Goal: Information Seeking & Learning: Learn about a topic

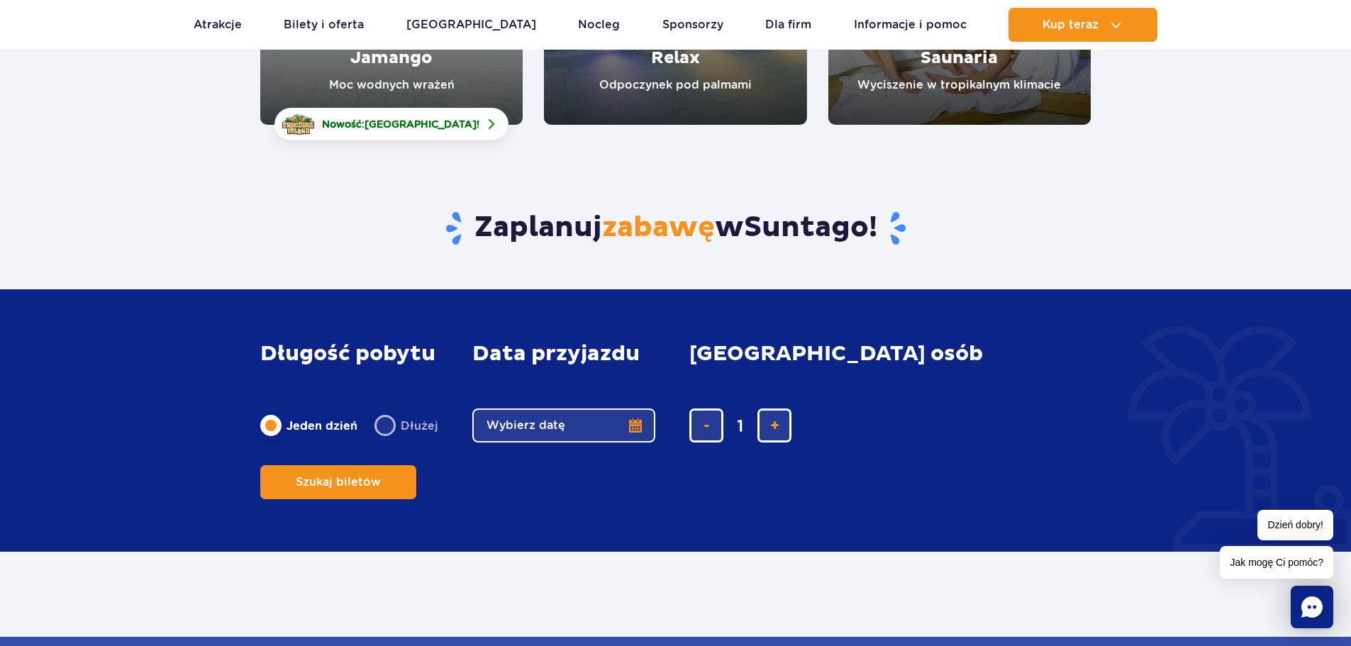
scroll to position [213, 0]
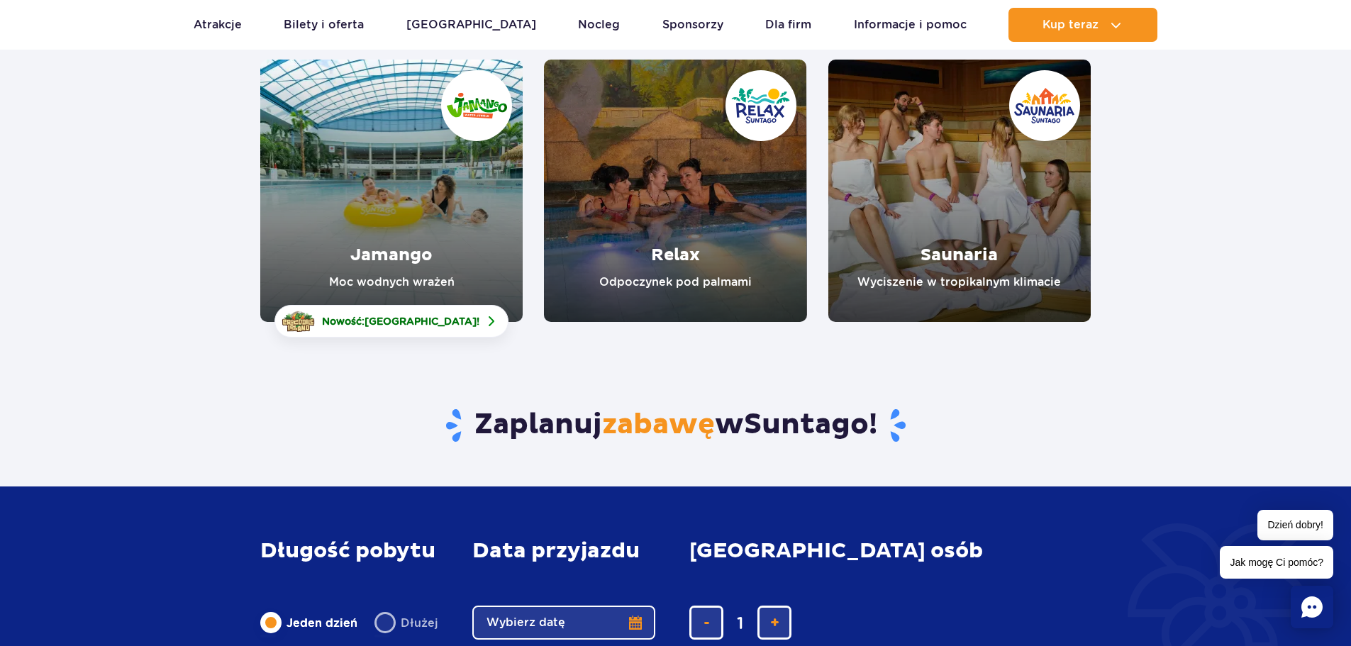
click at [393, 211] on link "Jamango" at bounding box center [391, 191] width 262 height 262
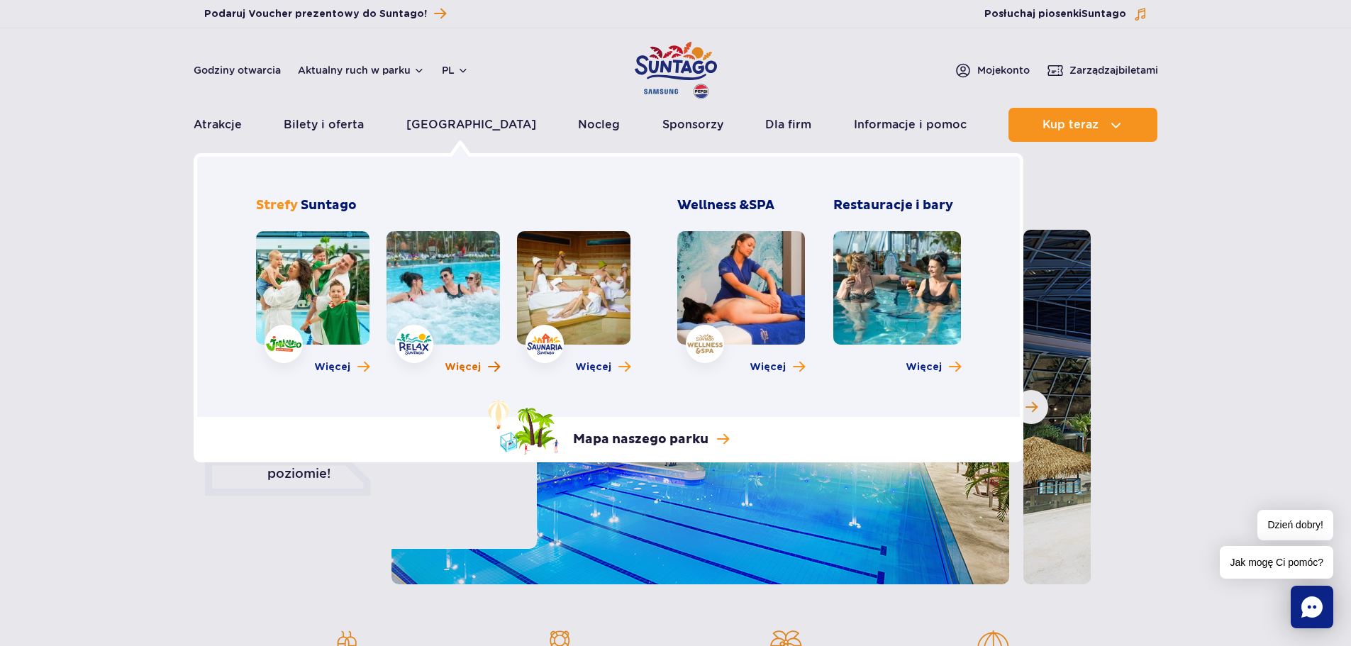
click at [459, 368] on span "Więcej" at bounding box center [463, 367] width 36 height 14
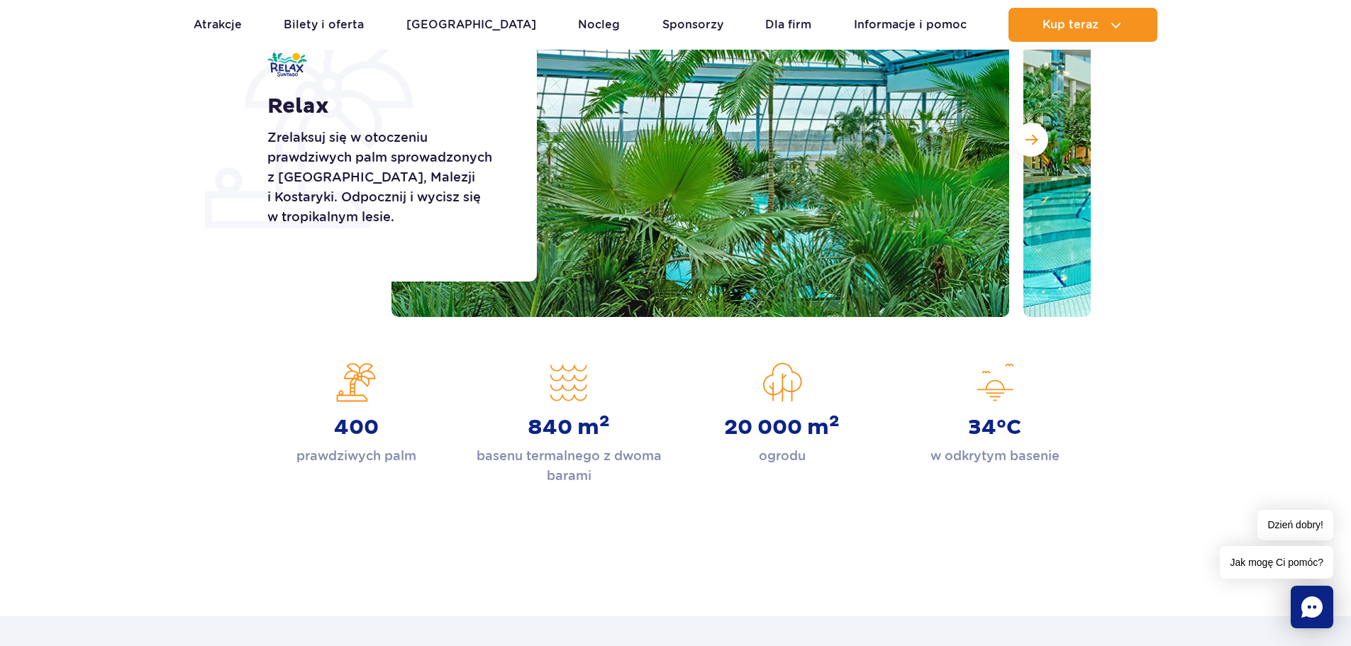
scroll to position [213, 0]
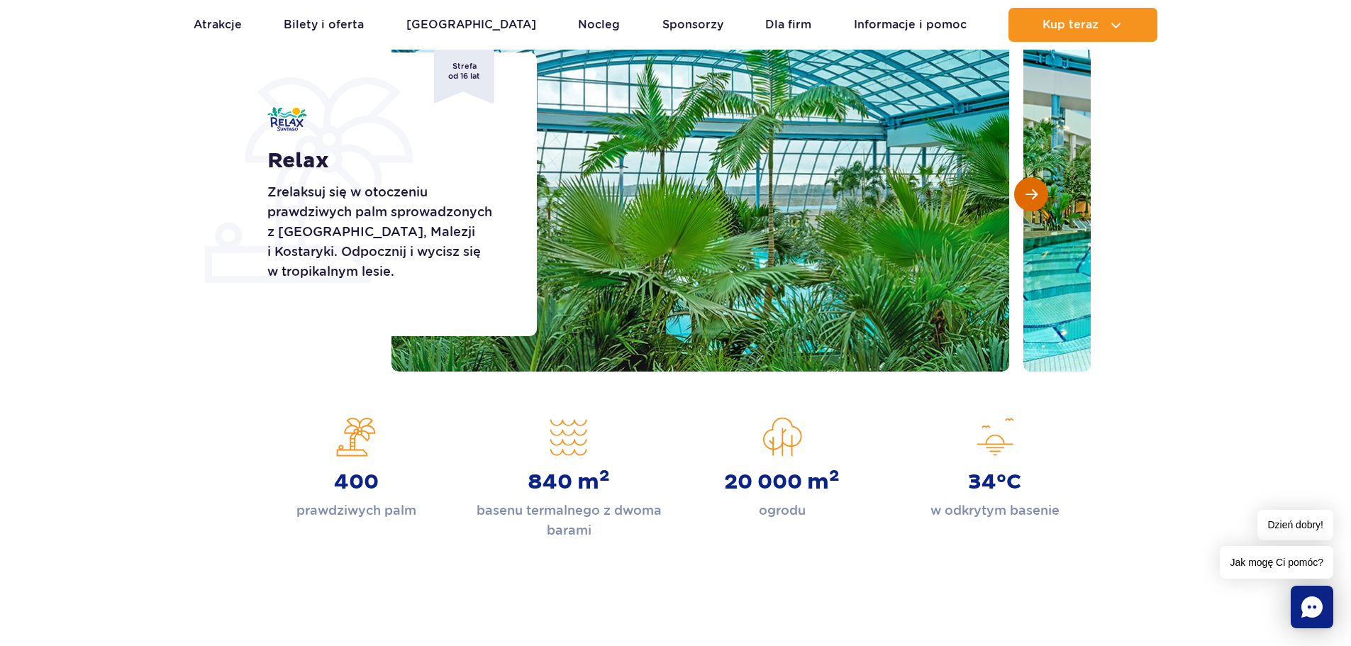
click at [1029, 193] on span "Następny slajd" at bounding box center [1032, 194] width 12 height 13
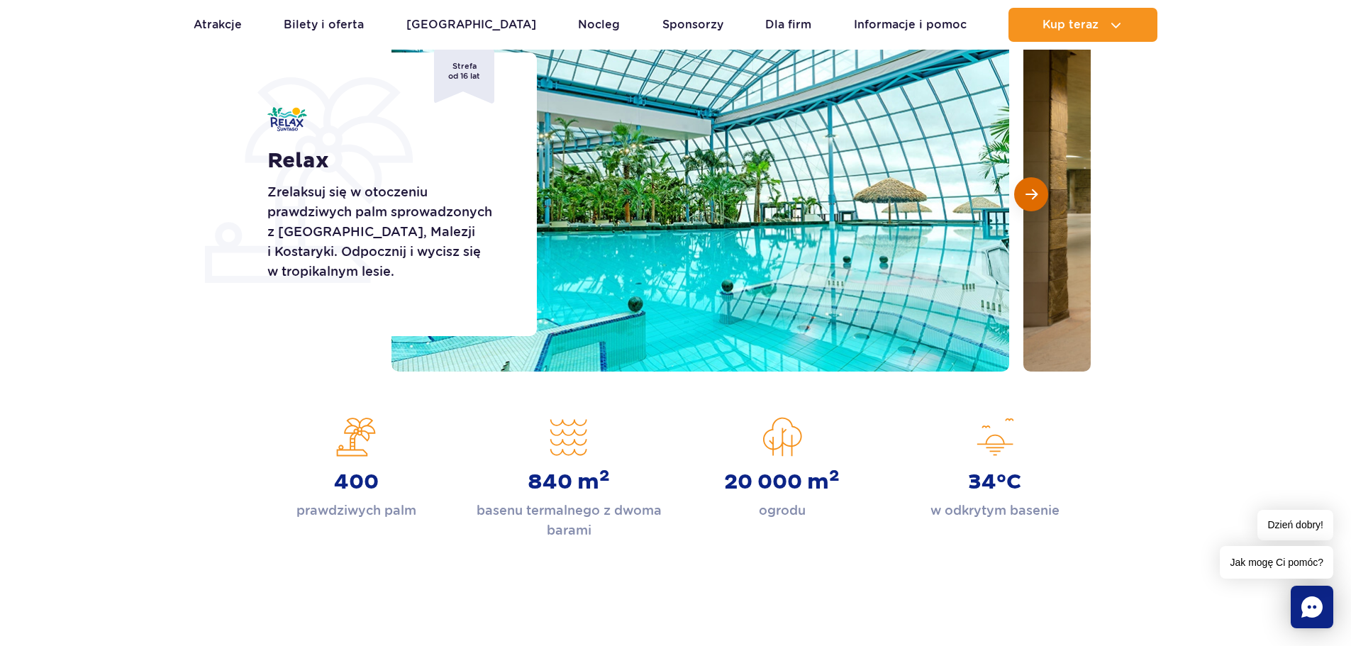
click at [1029, 195] on span "Następny slajd" at bounding box center [1032, 194] width 12 height 13
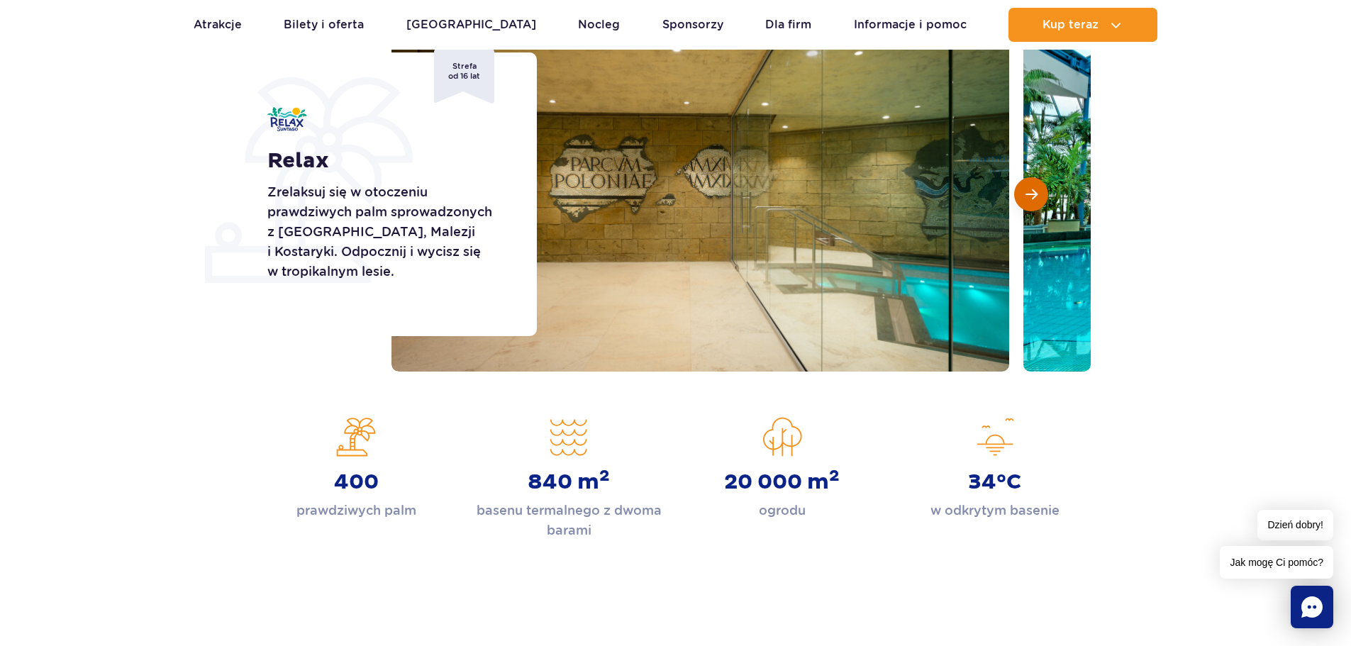
click at [1029, 196] on span "Następny slajd" at bounding box center [1032, 194] width 12 height 13
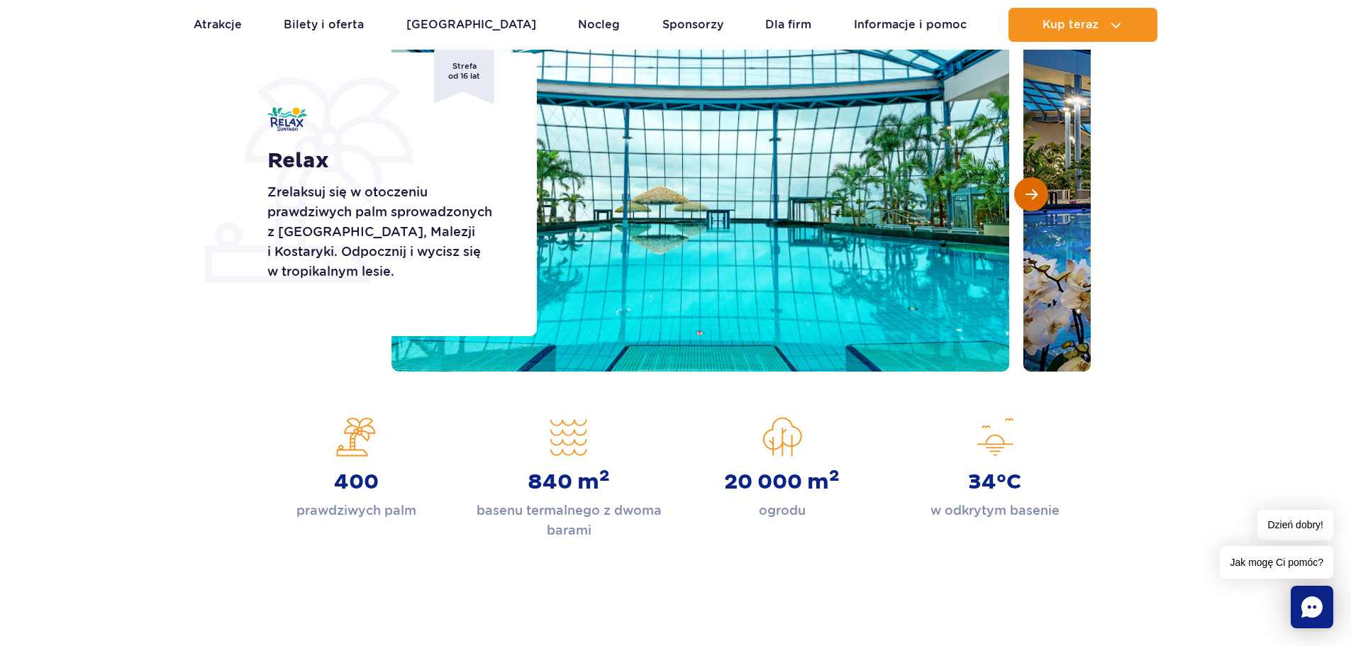
scroll to position [142, 0]
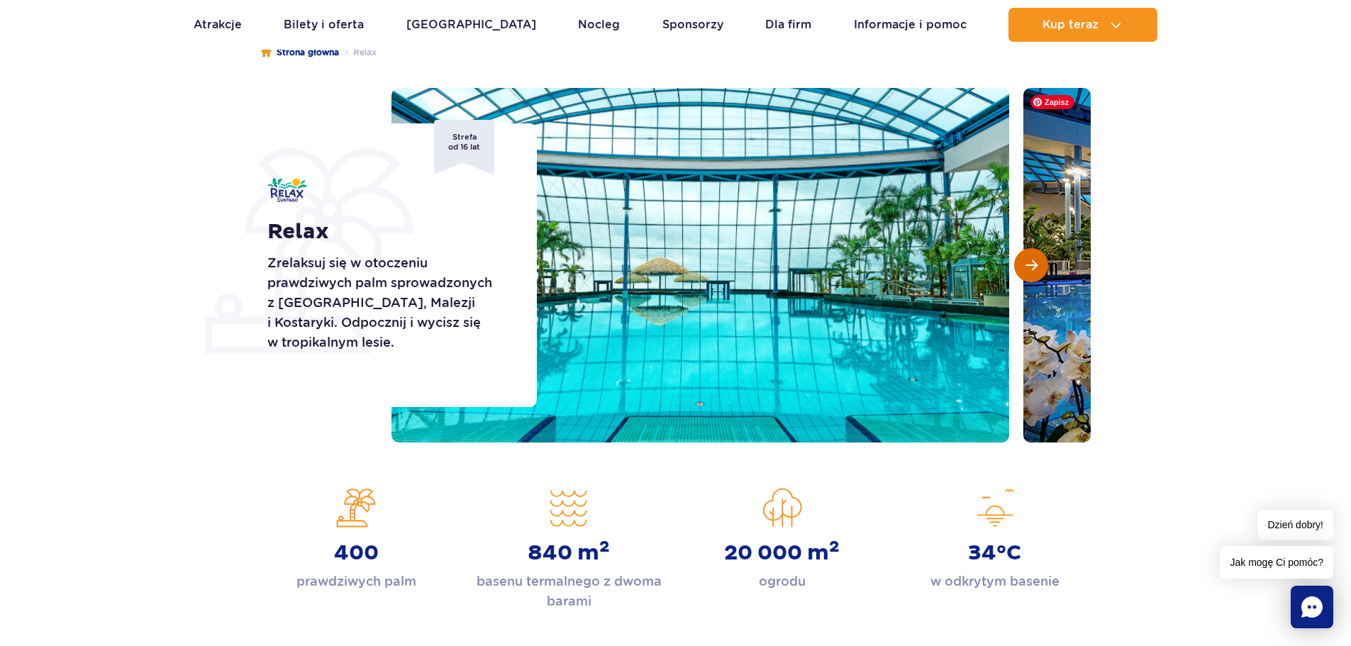
click at [1031, 264] on span "Następny slajd" at bounding box center [1032, 265] width 12 height 13
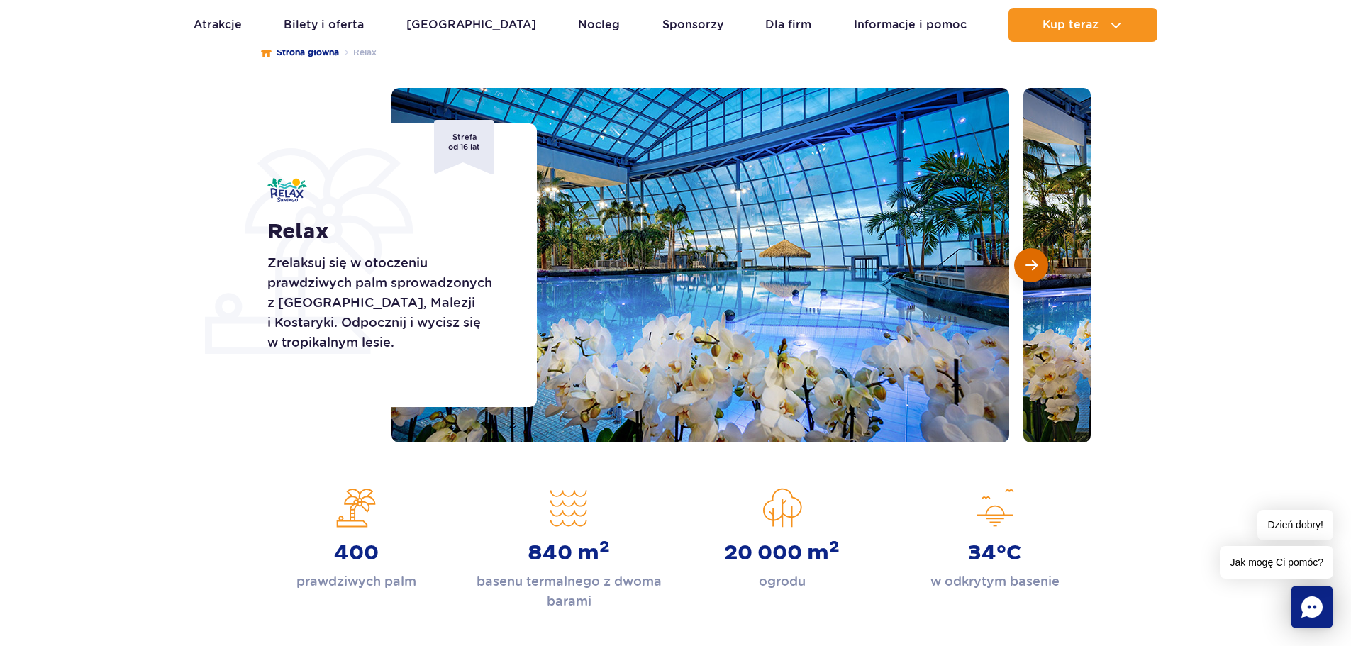
click at [1031, 264] on span "Następny slajd" at bounding box center [1032, 265] width 12 height 13
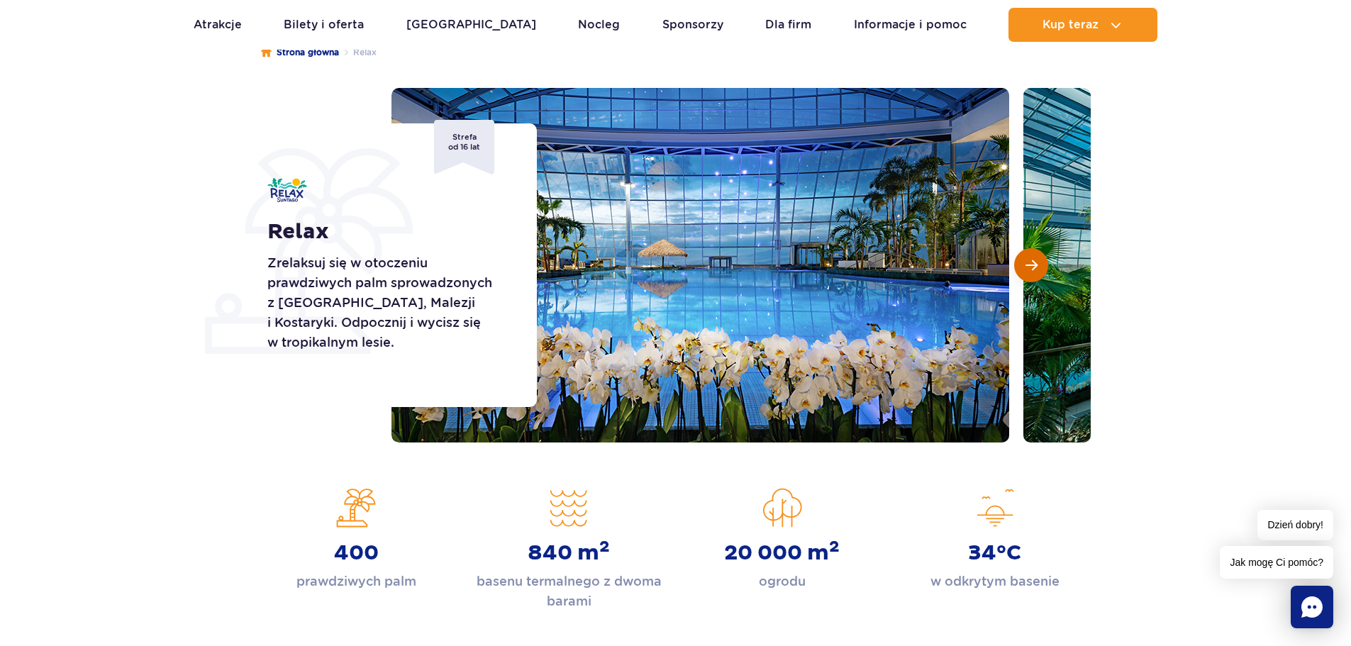
click at [1031, 264] on span "Następny slajd" at bounding box center [1032, 265] width 12 height 13
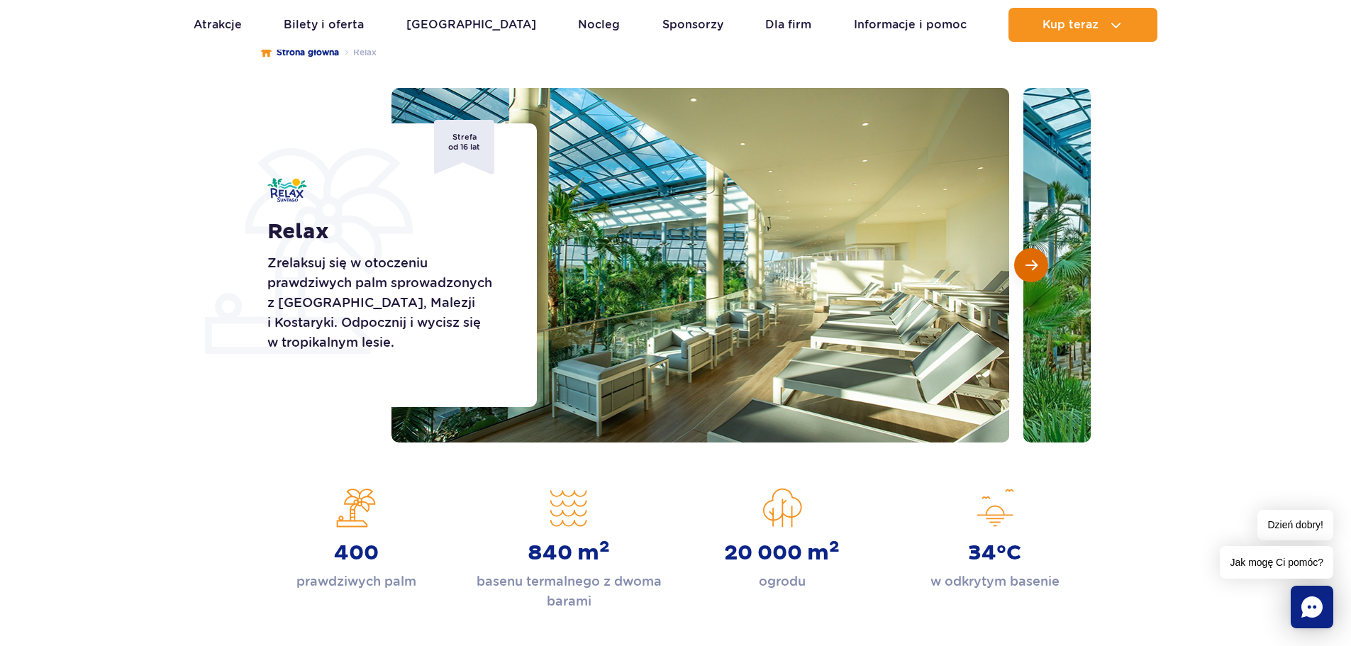
click at [1031, 264] on span "Następny slajd" at bounding box center [1032, 265] width 12 height 13
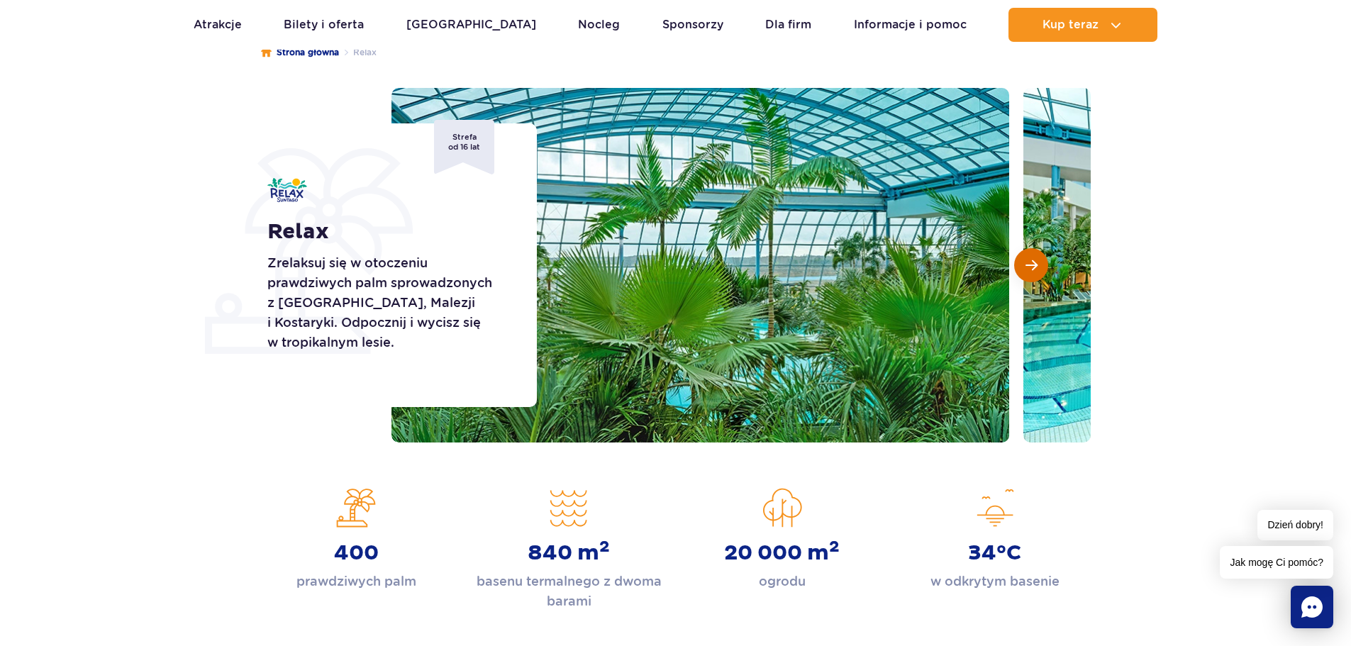
click at [1031, 264] on span "Następny slajd" at bounding box center [1032, 265] width 12 height 13
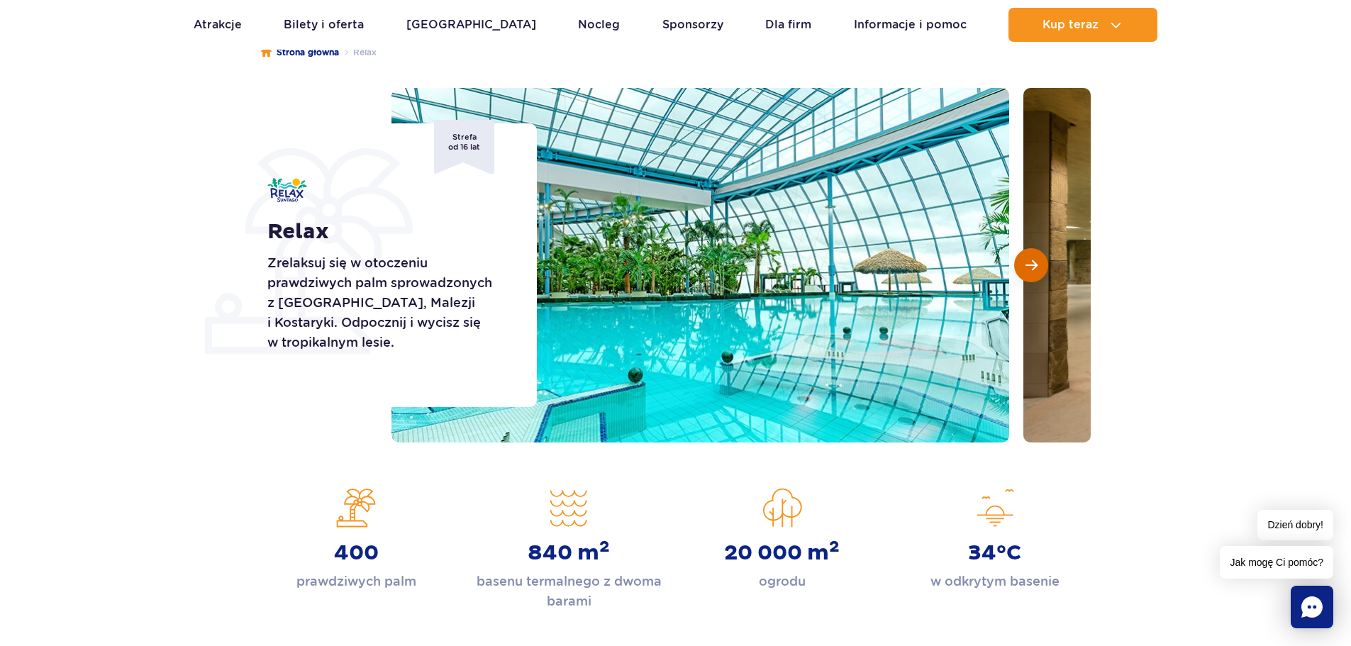
click at [1031, 264] on span "Następny slajd" at bounding box center [1032, 265] width 12 height 13
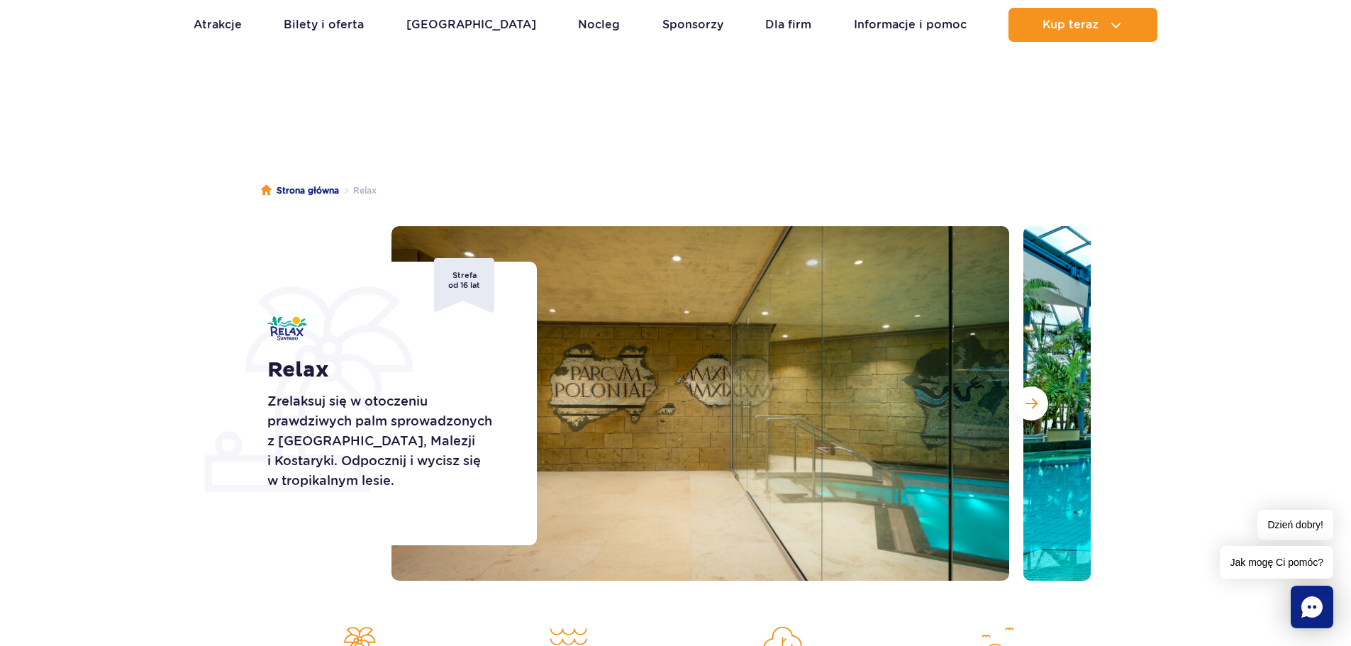
scroll to position [0, 0]
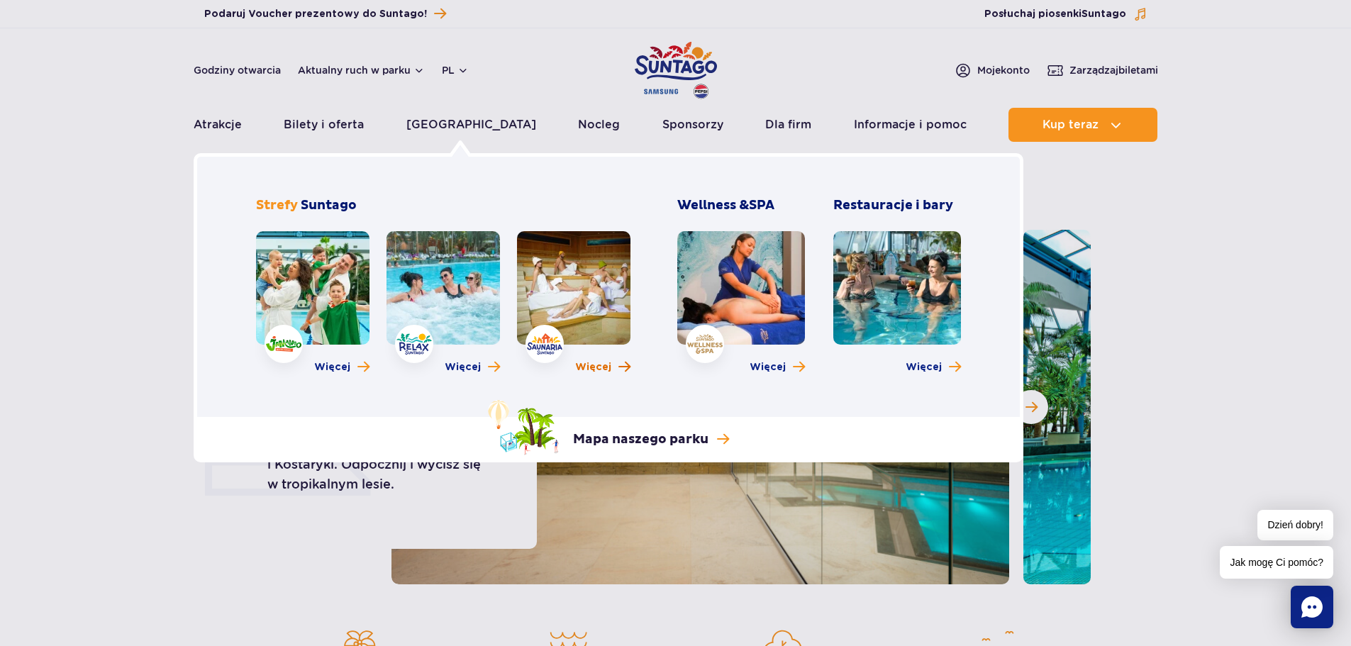
click at [602, 365] on span "Więcej" at bounding box center [593, 367] width 36 height 14
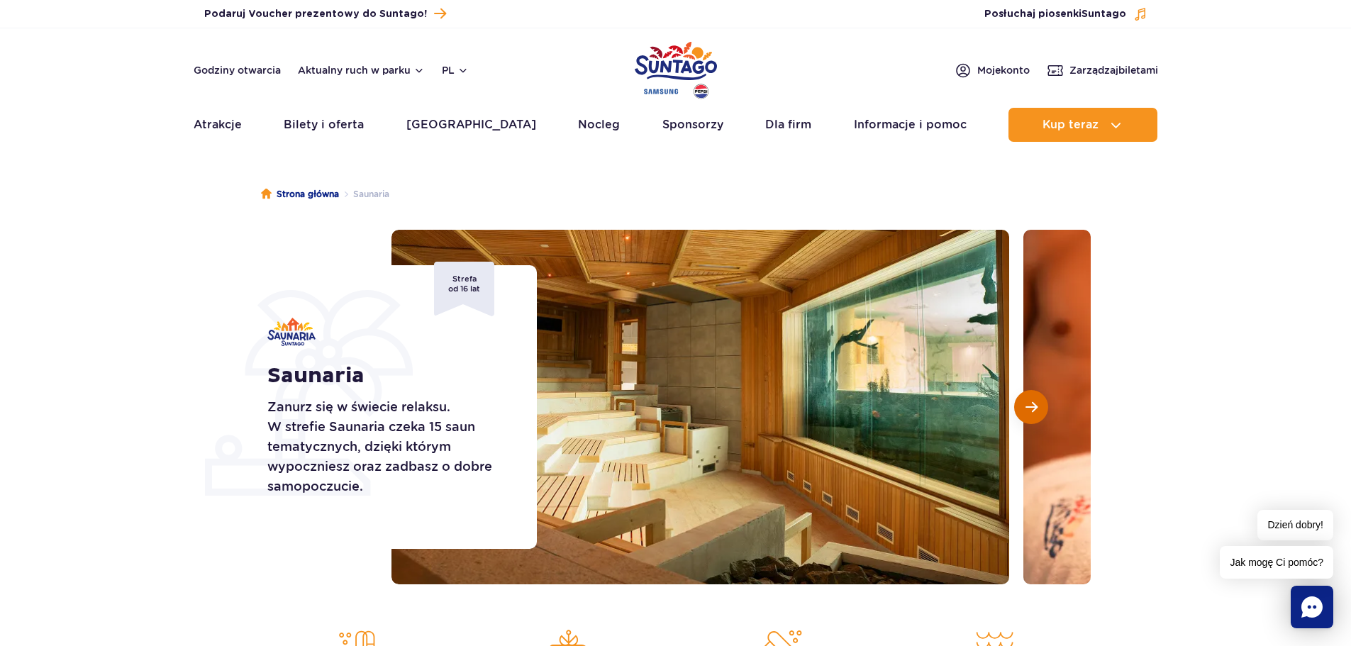
click at [1026, 406] on span "Następny slajd" at bounding box center [1032, 407] width 12 height 13
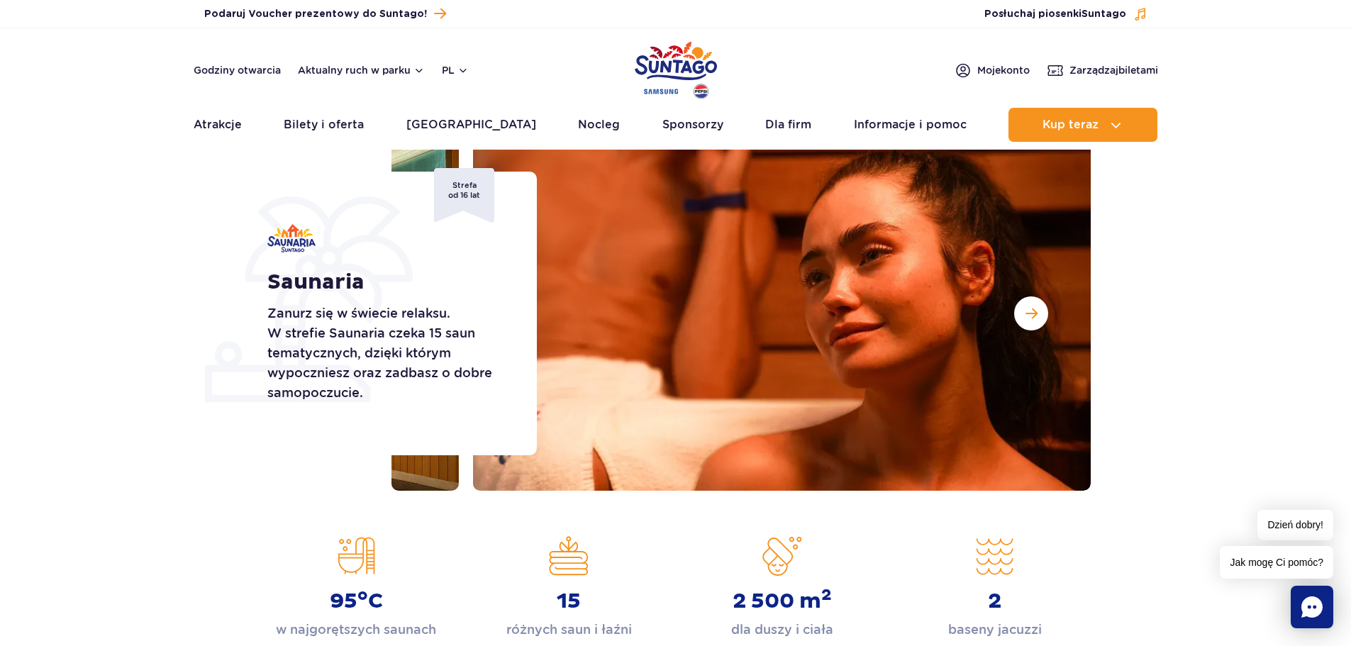
scroll to position [213, 0]
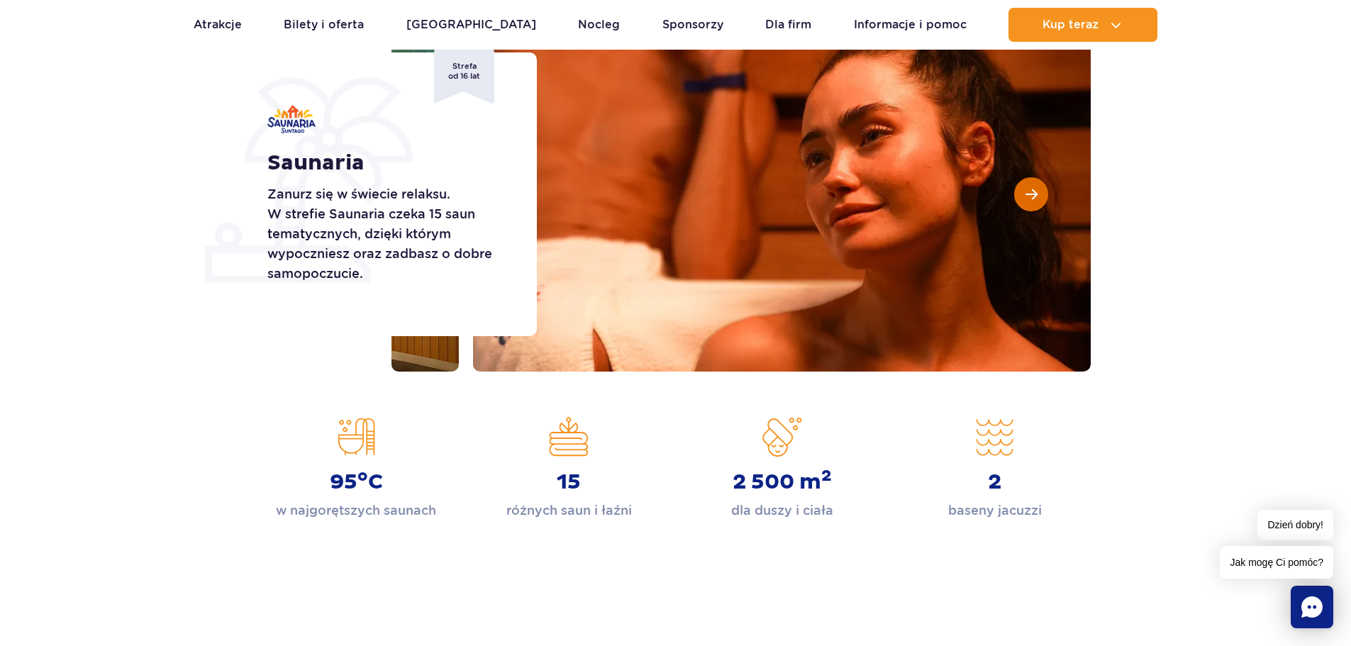
click at [1023, 194] on button "Następny slajd" at bounding box center [1031, 194] width 34 height 34
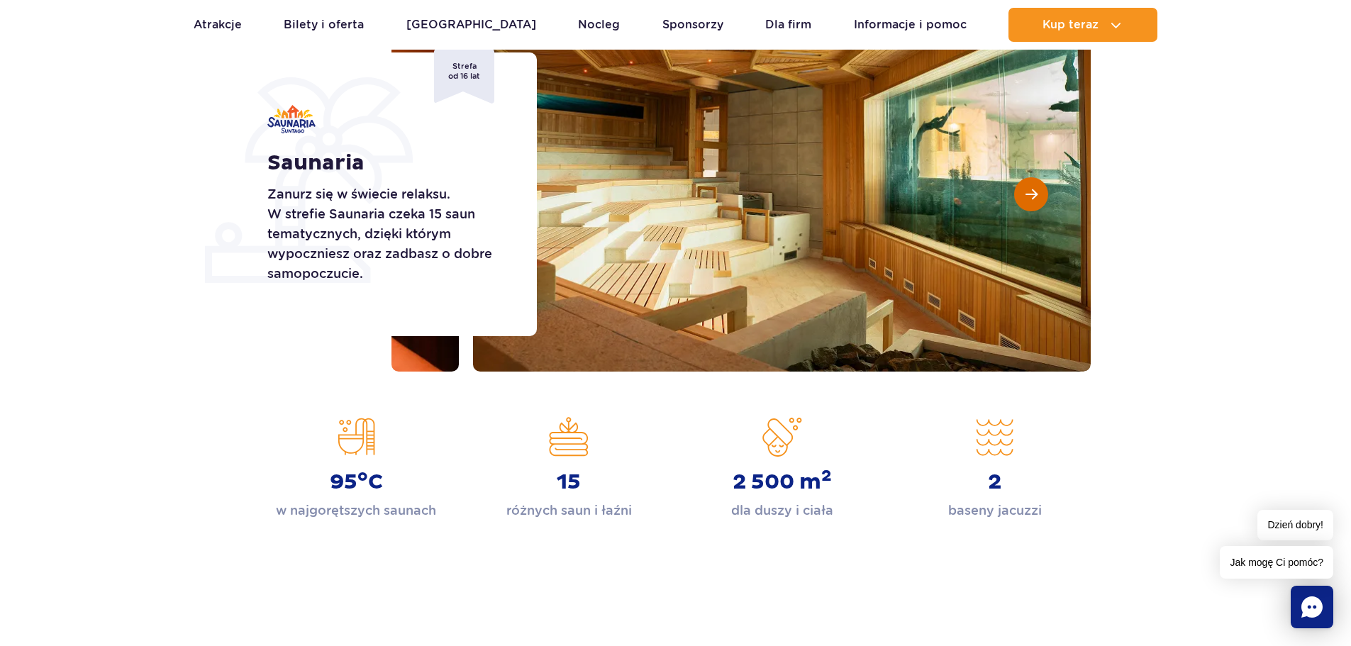
click at [1039, 188] on button "Następny slajd" at bounding box center [1031, 194] width 34 height 34
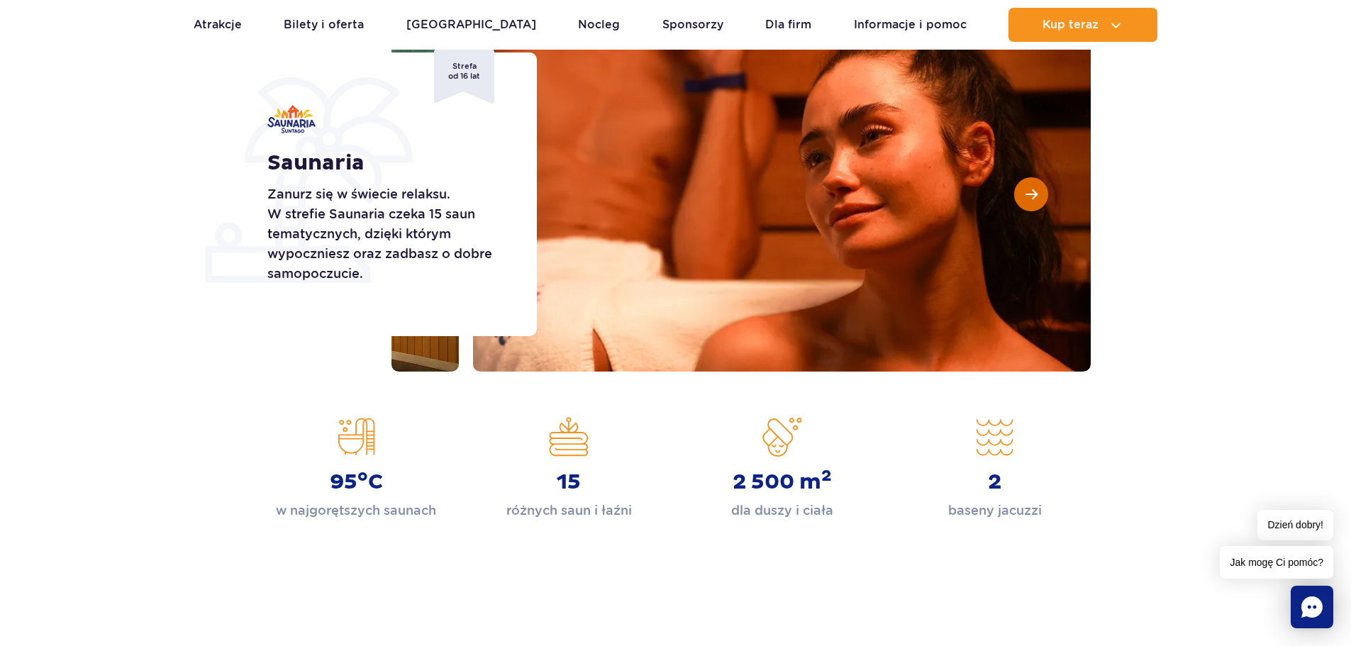
click at [1039, 188] on button "Następny slajd" at bounding box center [1031, 194] width 34 height 34
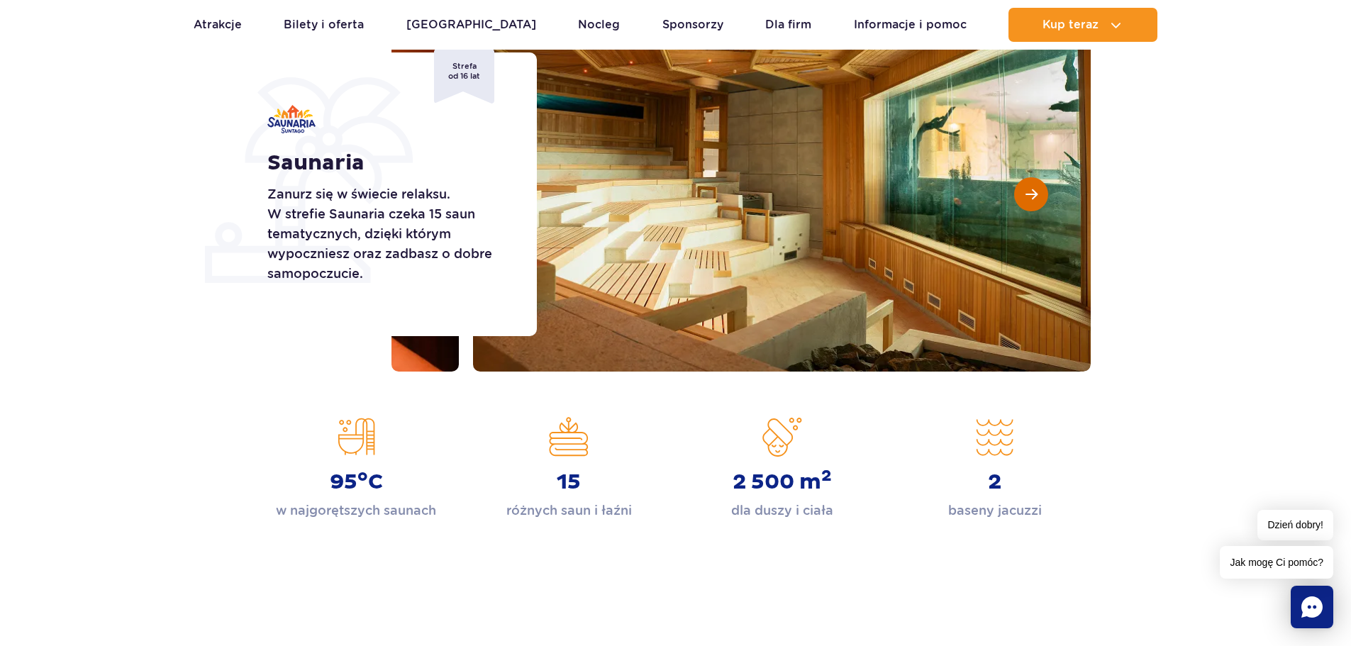
click at [1035, 191] on span "Następny slajd" at bounding box center [1032, 194] width 12 height 13
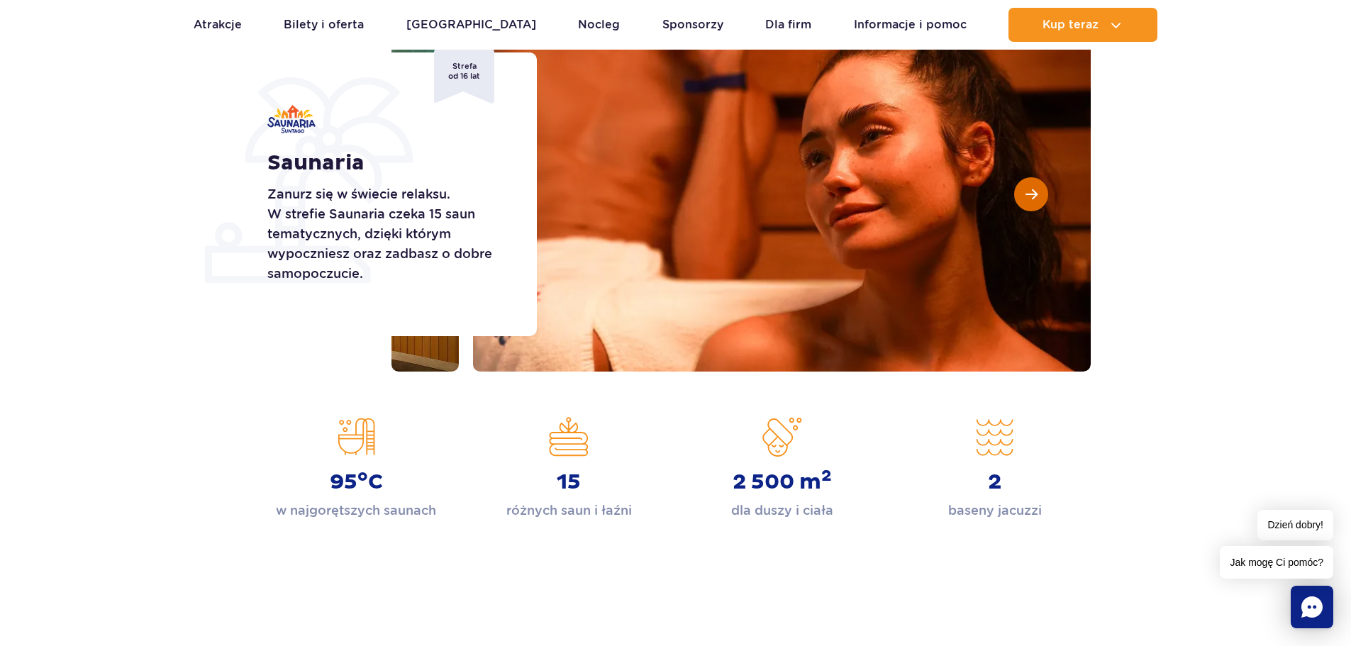
click at [1035, 191] on span "Następny slajd" at bounding box center [1032, 194] width 12 height 13
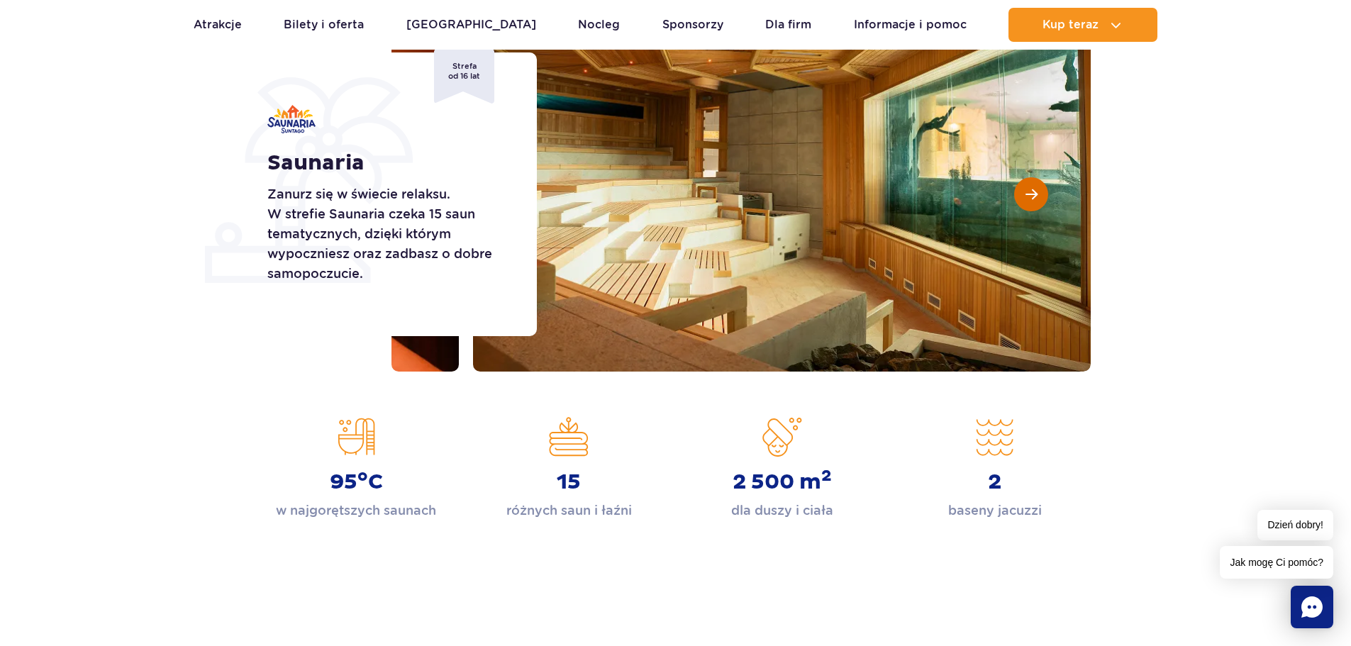
click at [1035, 191] on span "Następny slajd" at bounding box center [1032, 194] width 12 height 13
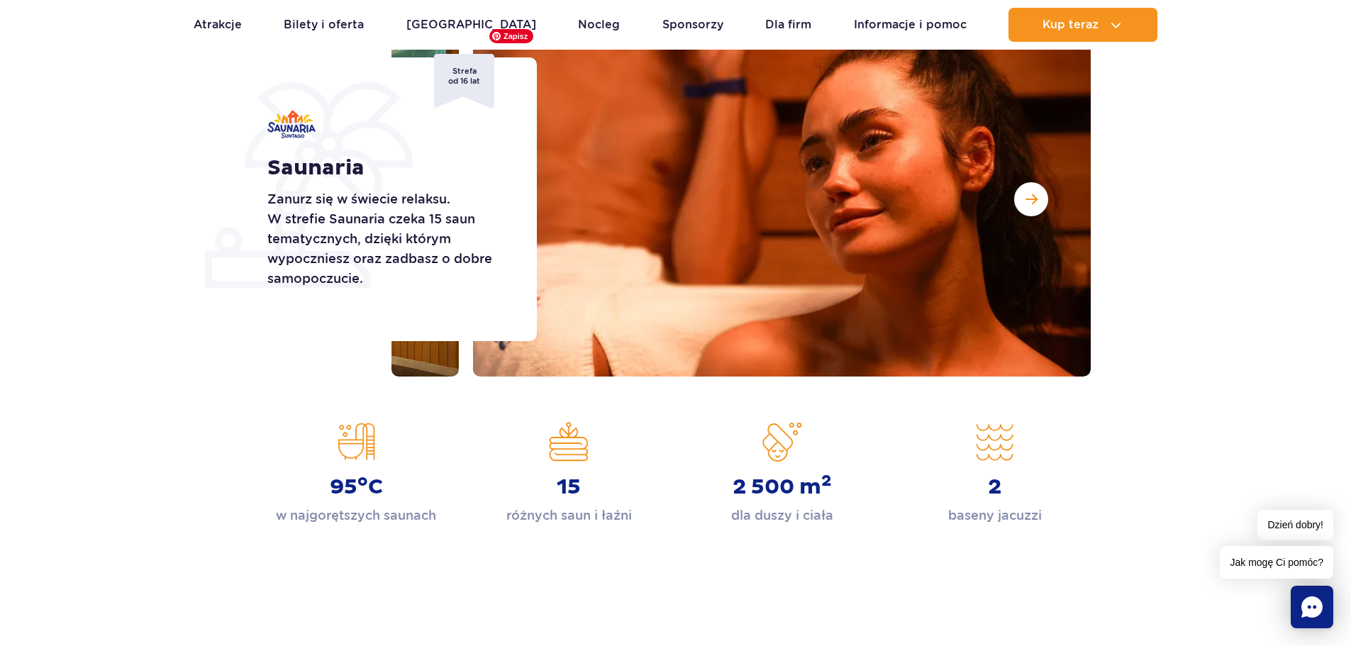
scroll to position [71, 0]
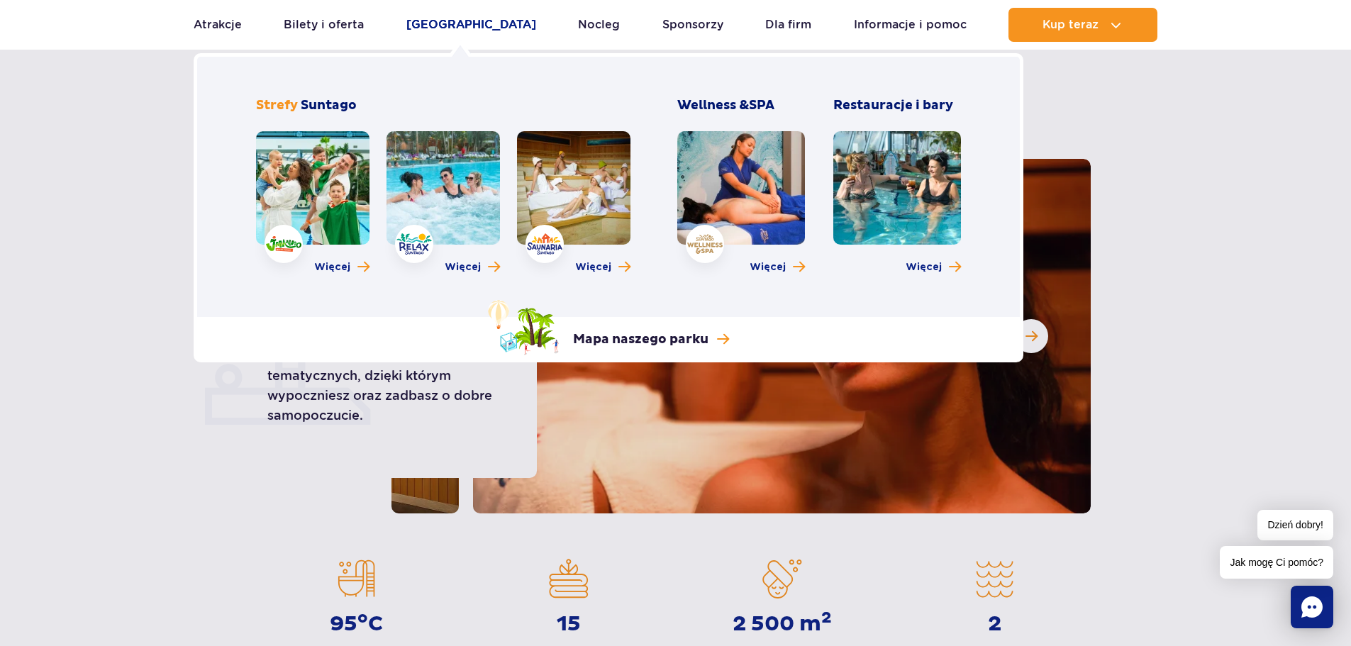
click at [470, 23] on link "[GEOGRAPHIC_DATA]" at bounding box center [471, 25] width 130 height 34
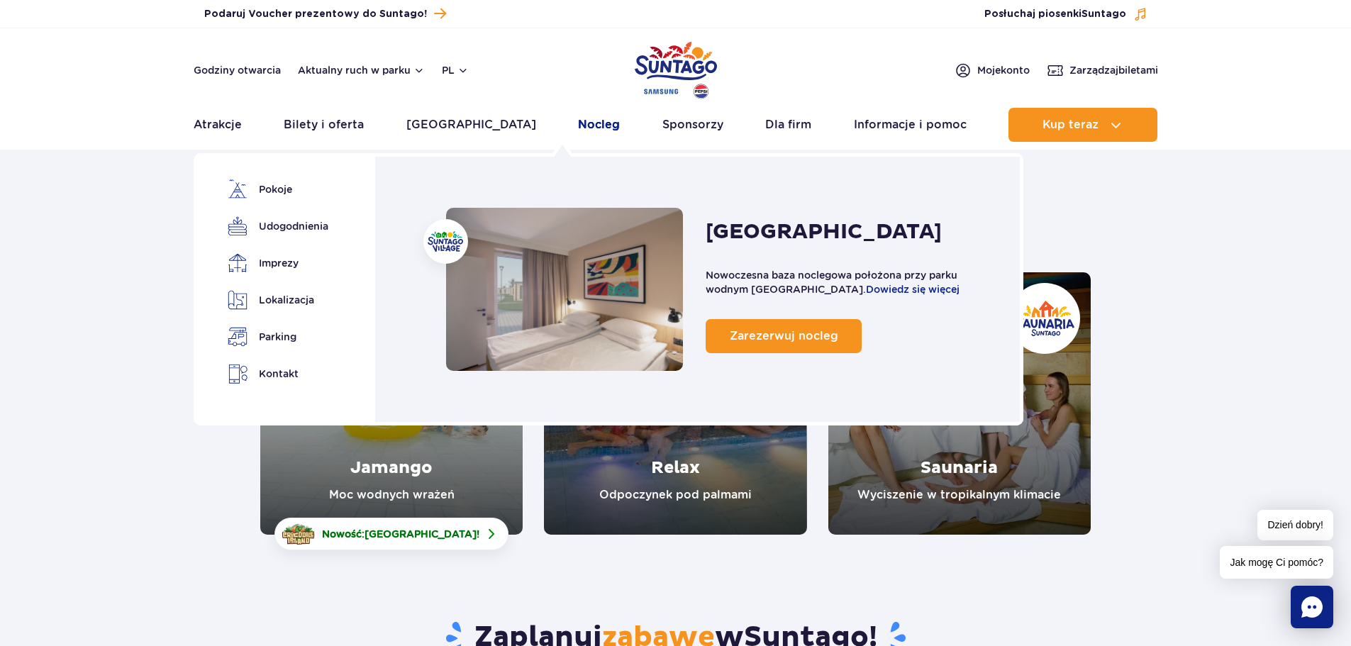
click at [578, 127] on link "Nocleg" at bounding box center [599, 125] width 42 height 34
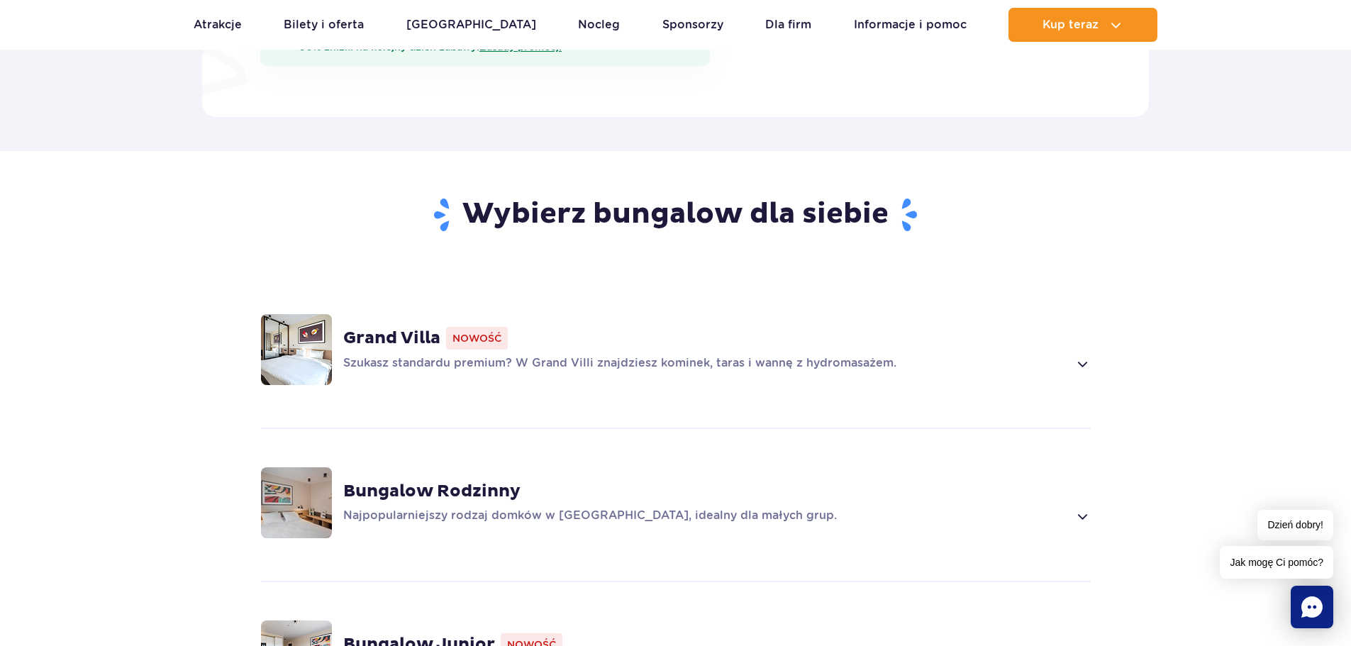
scroll to position [922, 0]
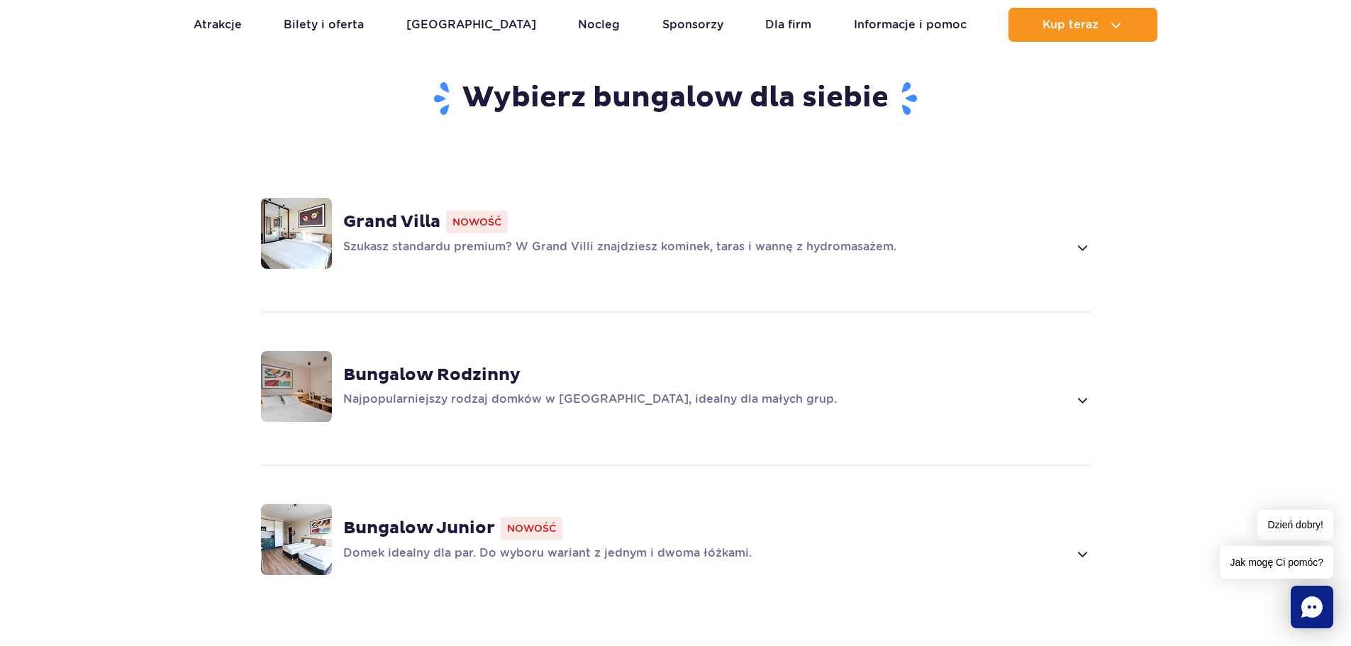
click at [387, 211] on strong "Grand Villa" at bounding box center [391, 221] width 97 height 21
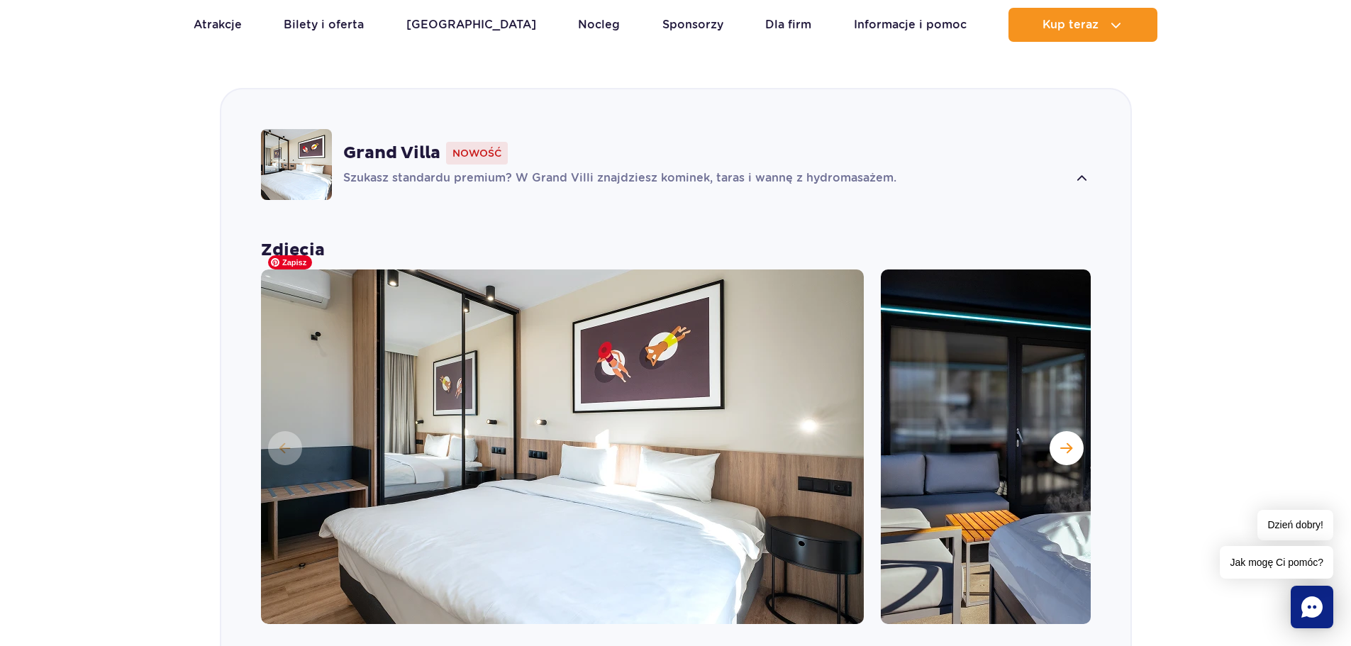
scroll to position [994, 0]
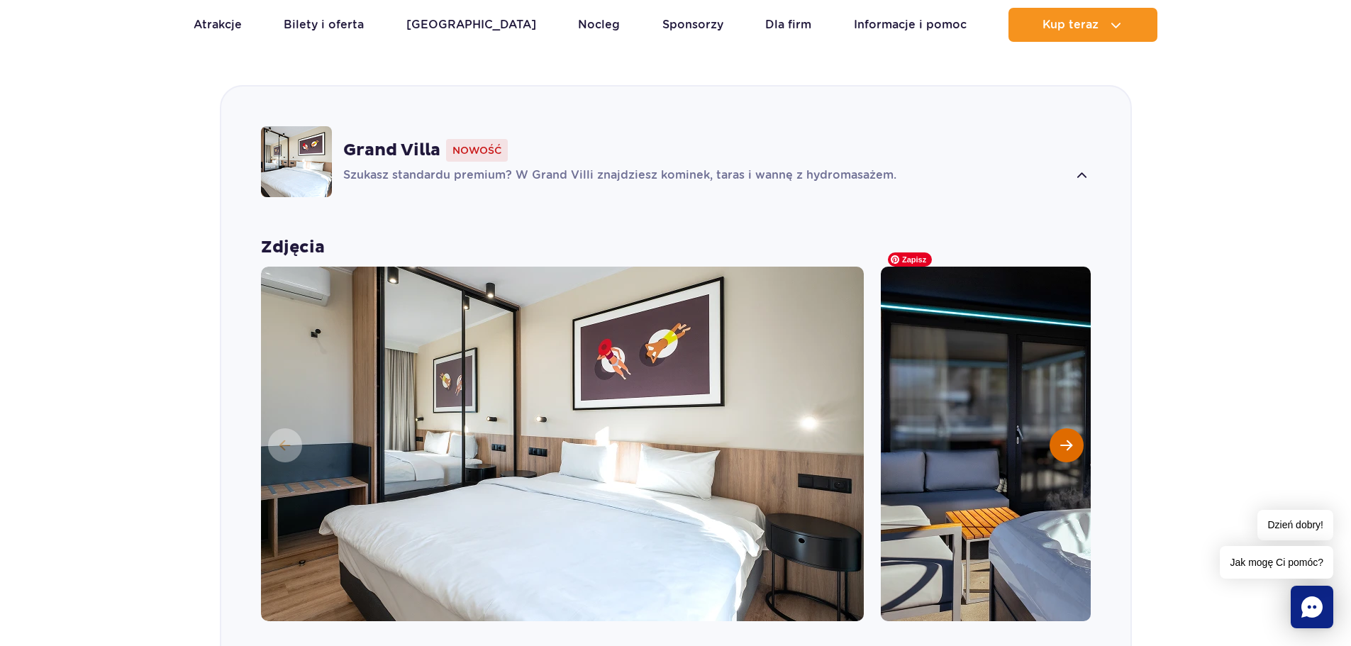
click at [1051, 428] on button "Następny slajd" at bounding box center [1067, 445] width 34 height 34
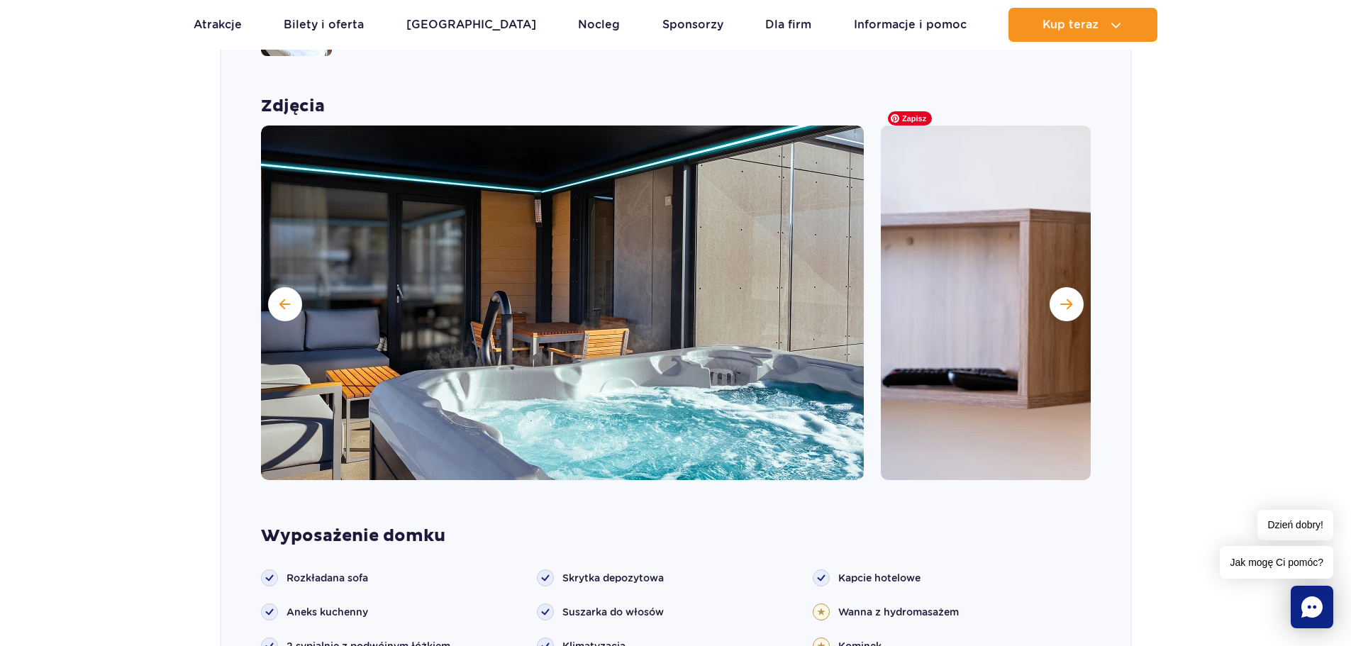
scroll to position [1136, 0]
click at [1068, 297] on span "Następny slajd" at bounding box center [1066, 303] width 12 height 13
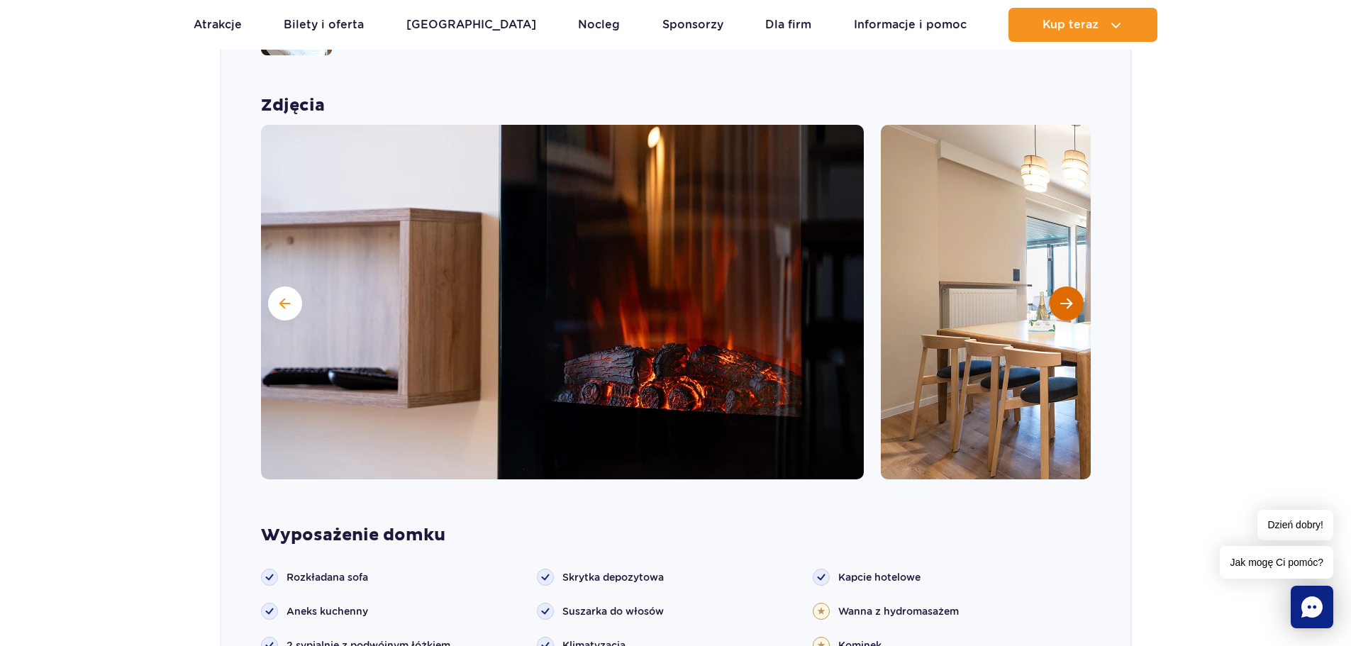
click at [1067, 297] on span "Następny slajd" at bounding box center [1066, 303] width 12 height 13
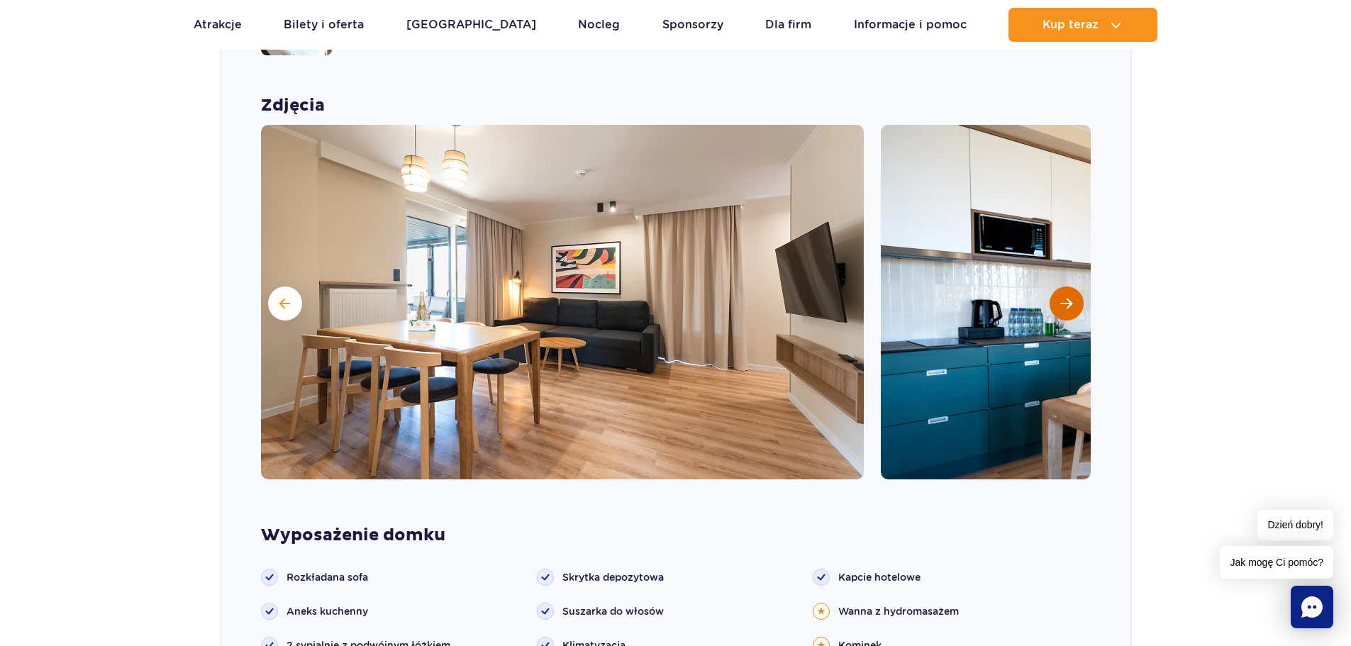
click at [1067, 297] on span "Następny slajd" at bounding box center [1066, 303] width 12 height 13
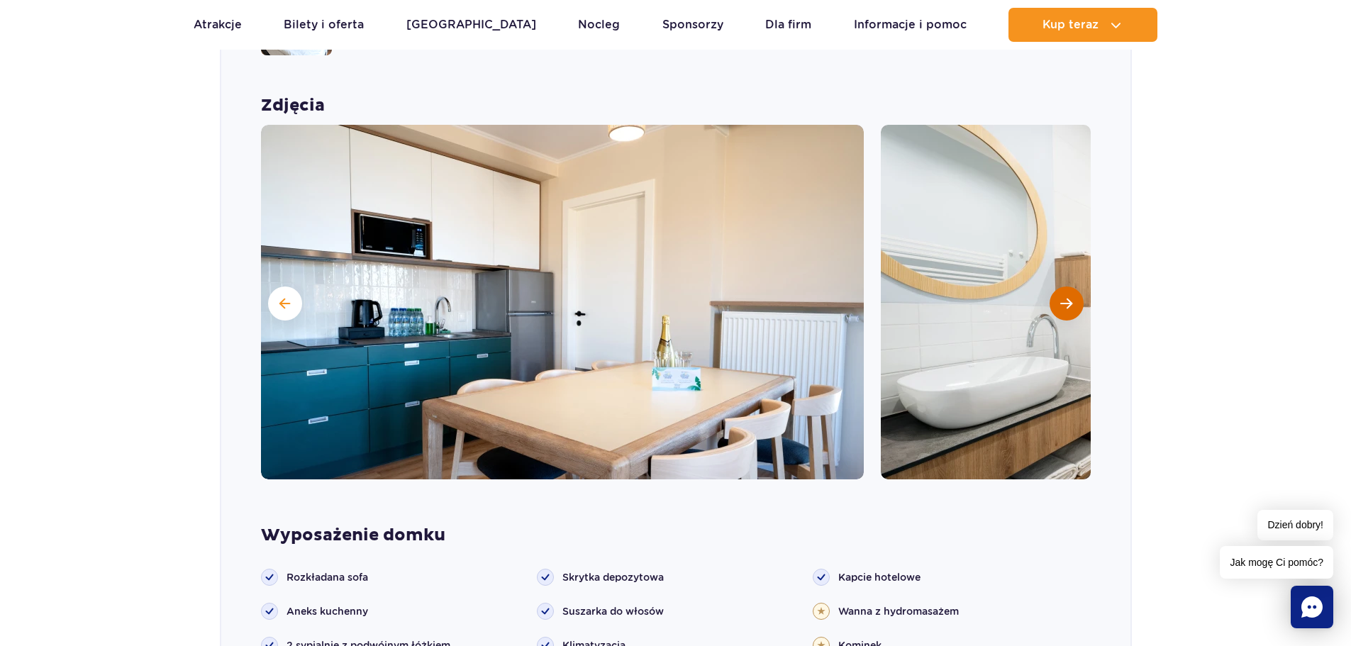
click at [1067, 297] on span "Następny slajd" at bounding box center [1066, 303] width 12 height 13
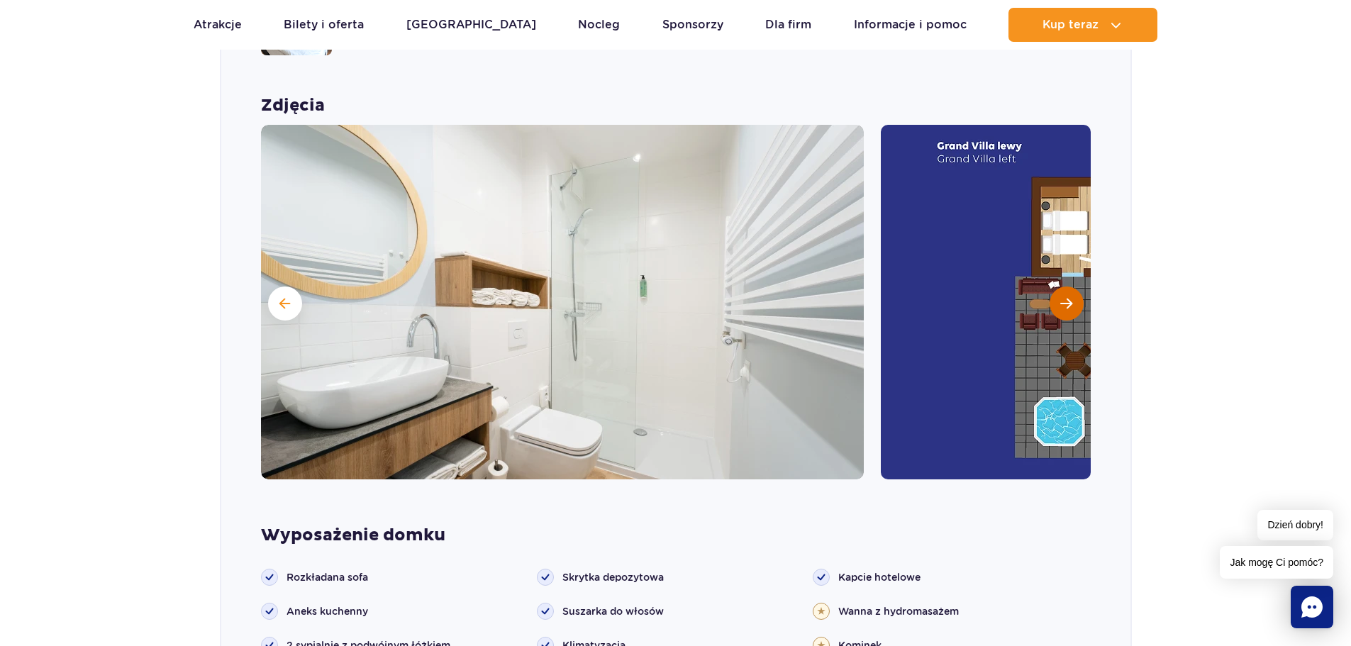
click at [1067, 297] on span "Następny slajd" at bounding box center [1066, 303] width 12 height 13
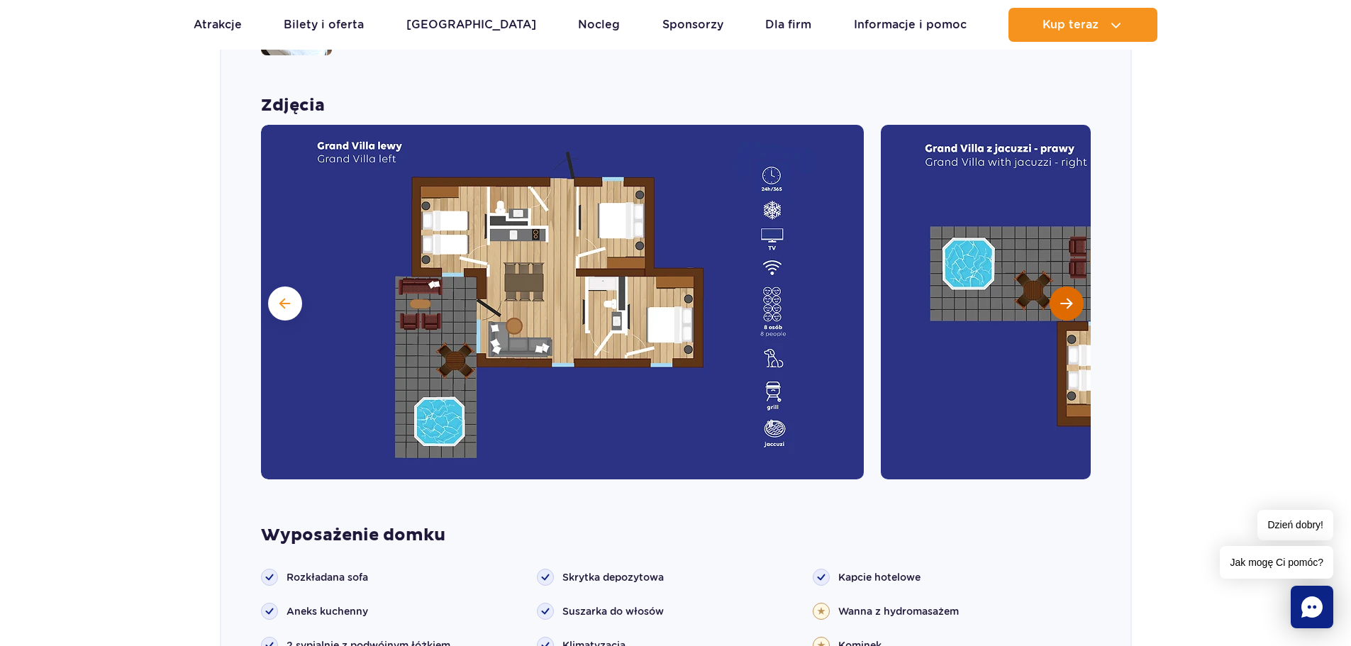
click at [1067, 297] on span "Następny slajd" at bounding box center [1066, 303] width 12 height 13
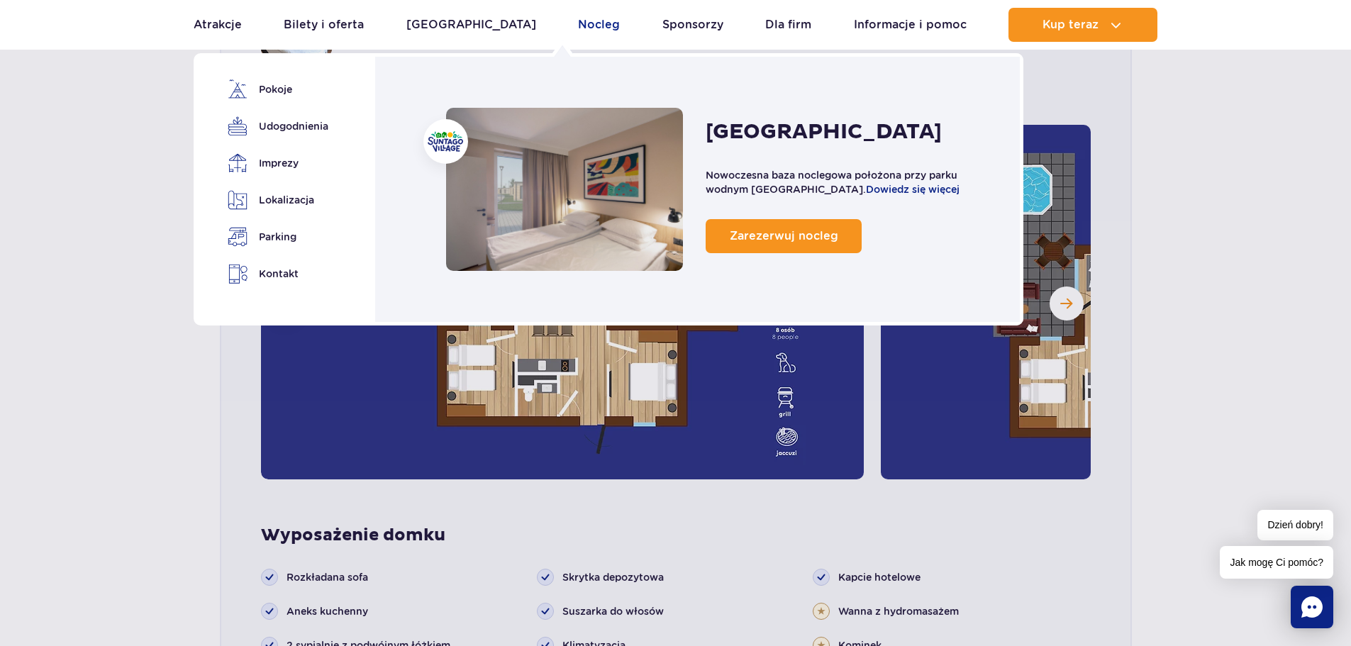
click at [578, 18] on link "Nocleg" at bounding box center [599, 25] width 42 height 34
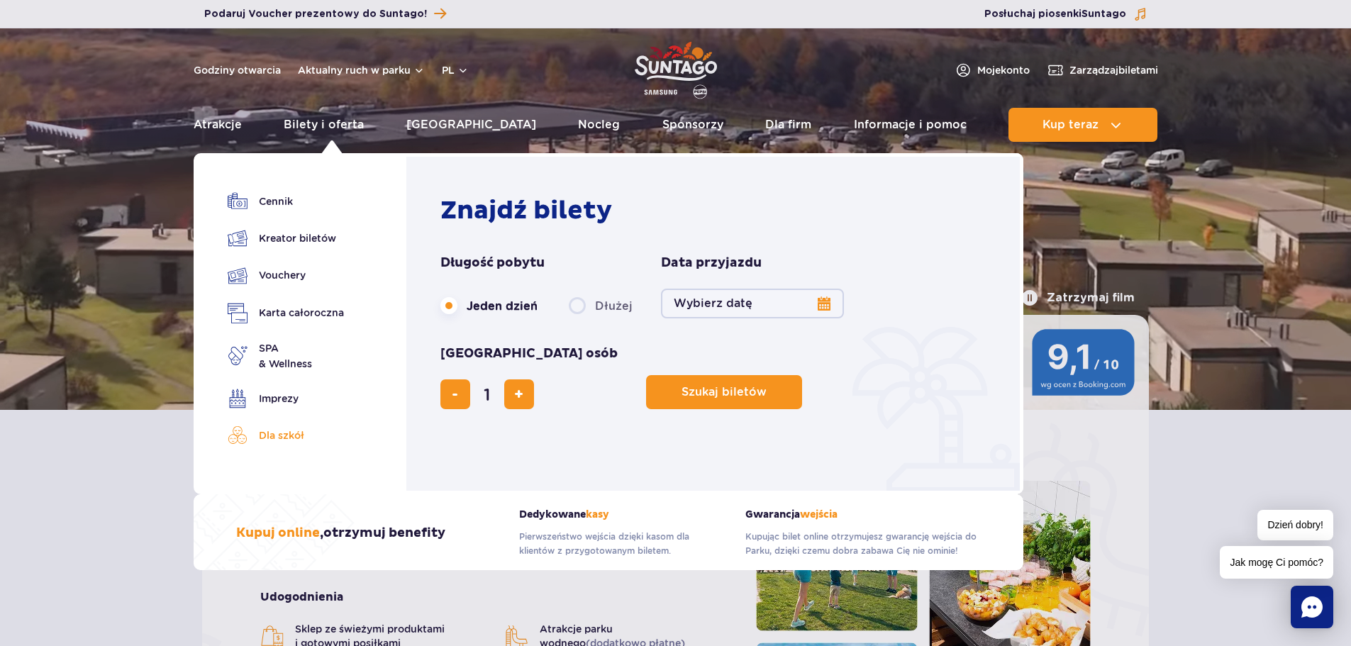
click at [284, 434] on link "Dla szkół" at bounding box center [286, 436] width 116 height 20
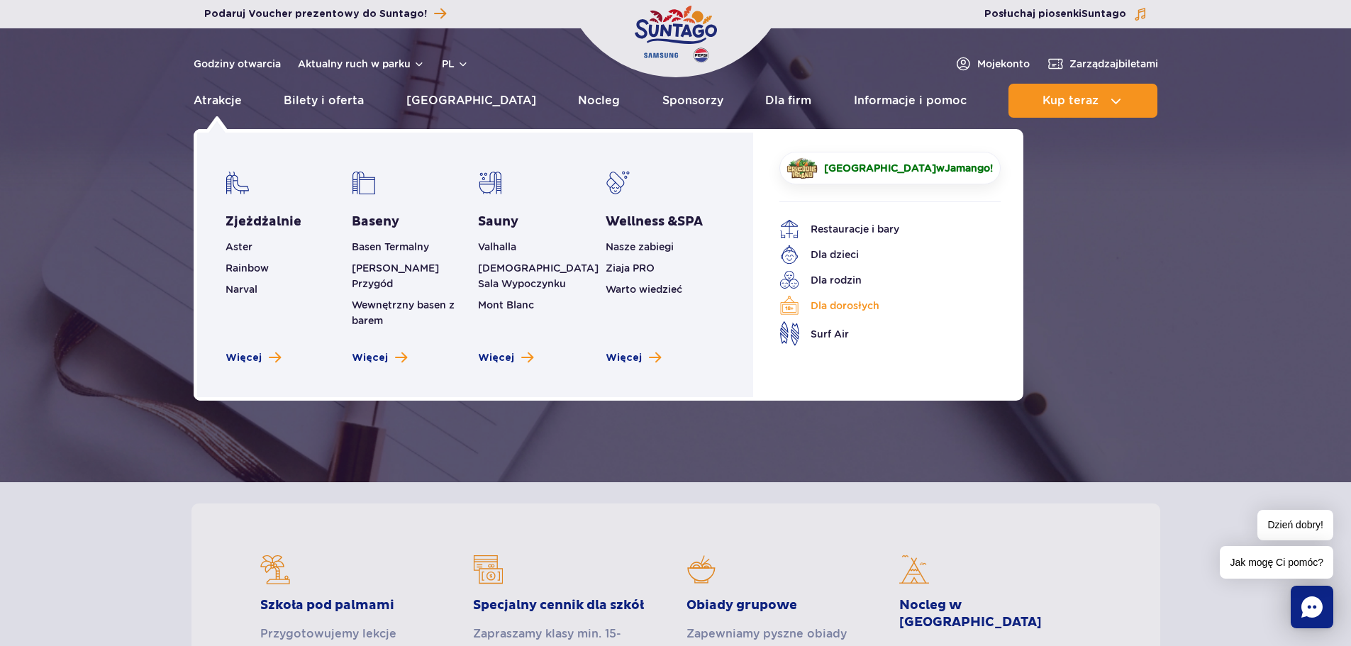
click at [858, 309] on link "Dla dorosłych" at bounding box center [880, 306] width 200 height 20
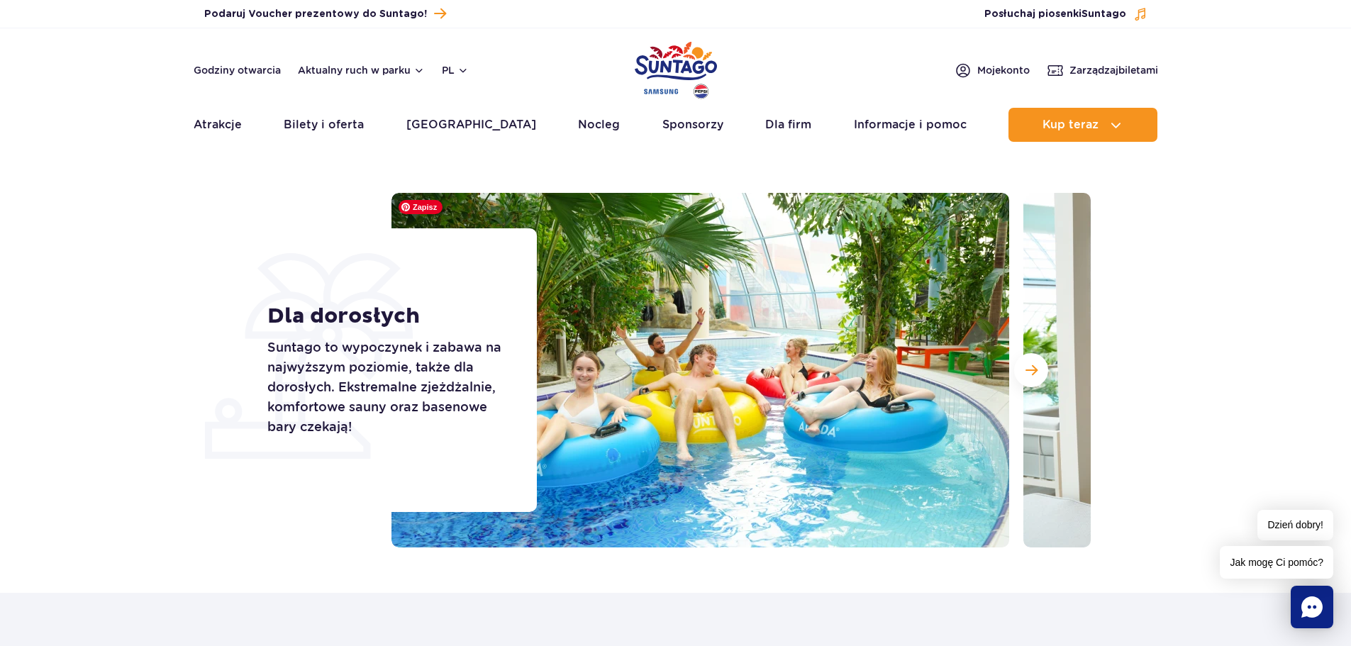
click at [791, 216] on img at bounding box center [701, 370] width 618 height 355
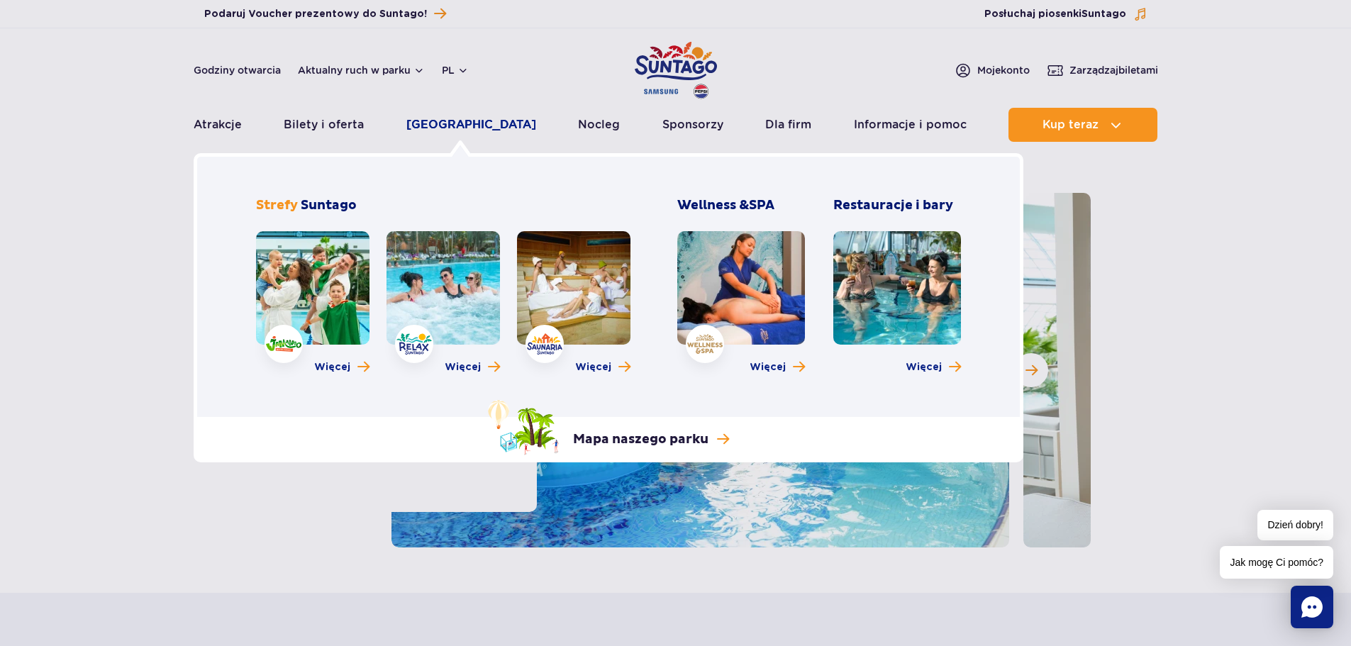
click at [458, 118] on link "[GEOGRAPHIC_DATA]" at bounding box center [471, 125] width 130 height 34
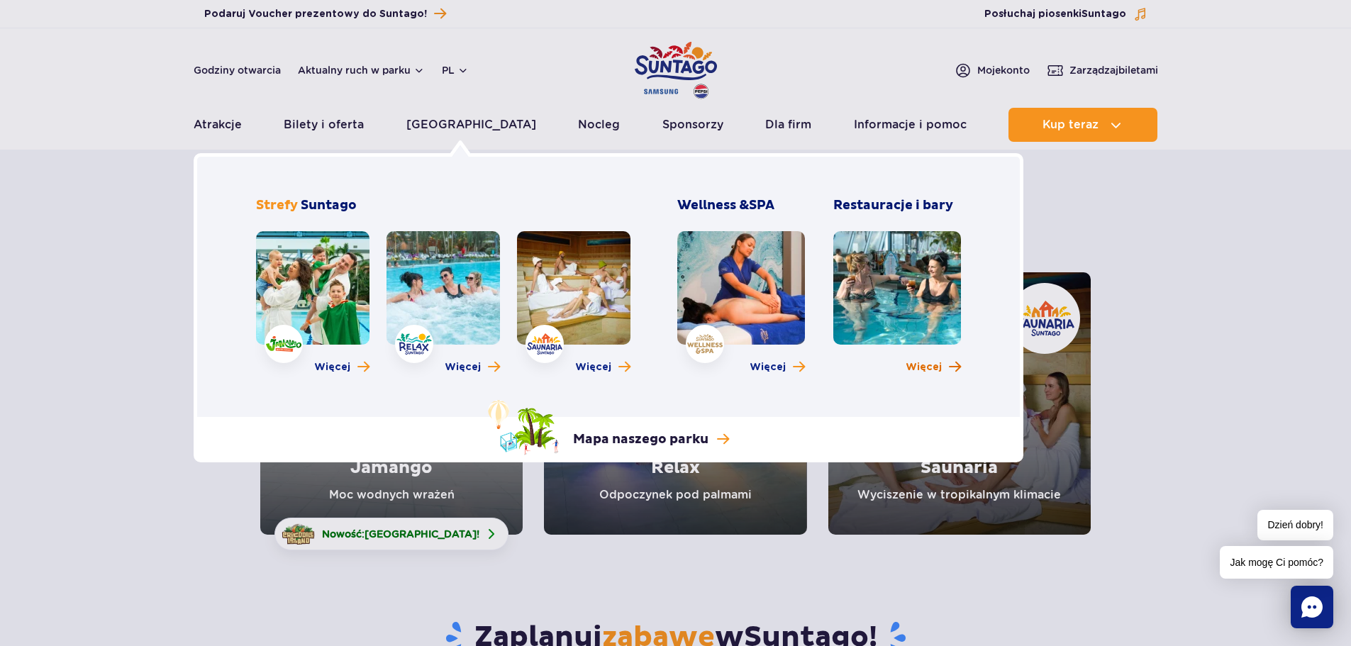
click at [930, 363] on span "Więcej" at bounding box center [924, 367] width 36 height 14
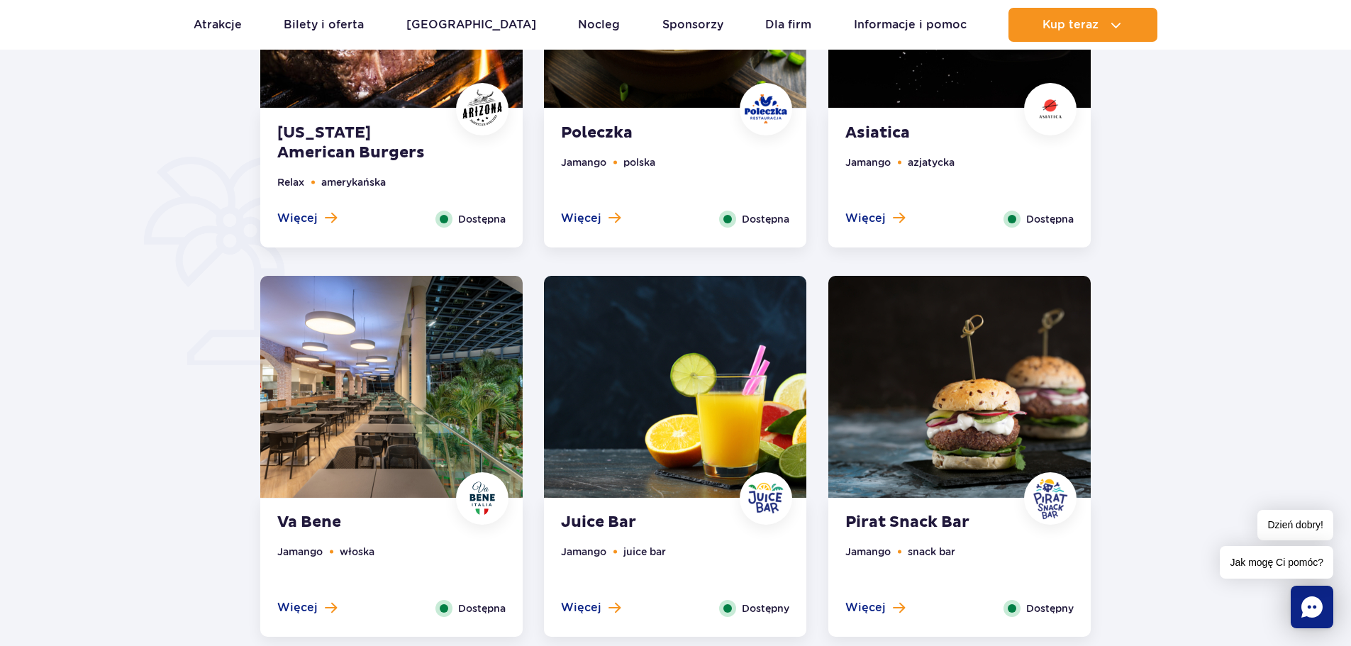
scroll to position [851, 0]
